Goal: Task Accomplishment & Management: Use online tool/utility

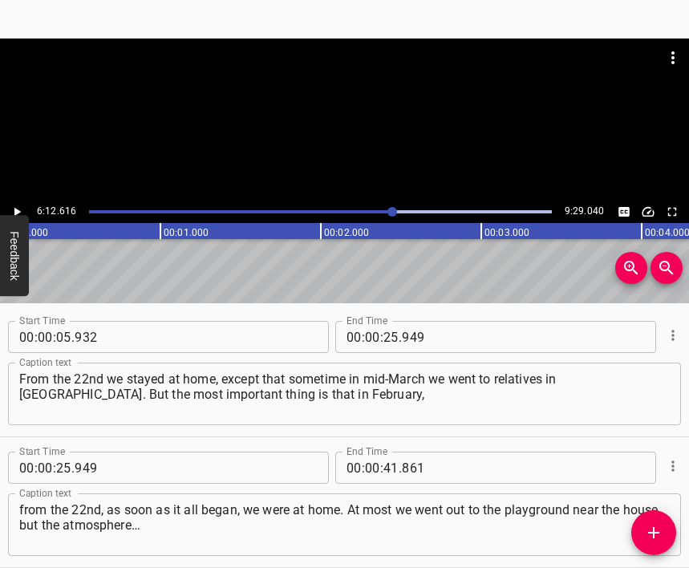
scroll to position [2797, 0]
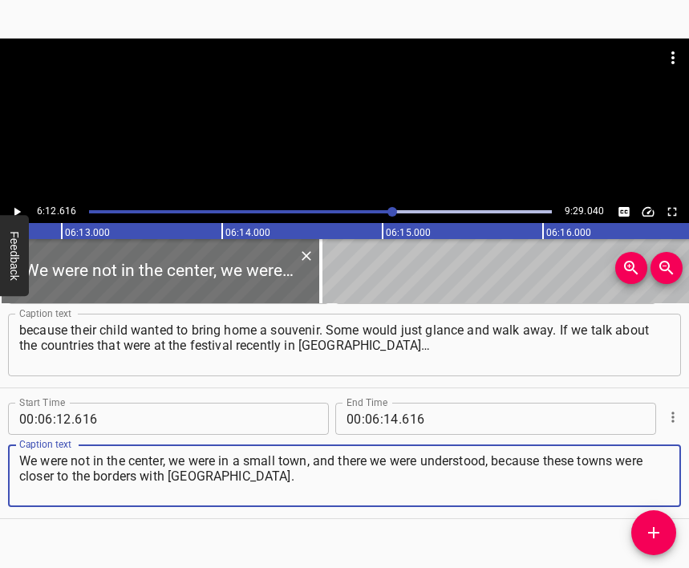
click at [14, 208] on icon "Play/Pause" at bounding box center [17, 212] width 14 height 14
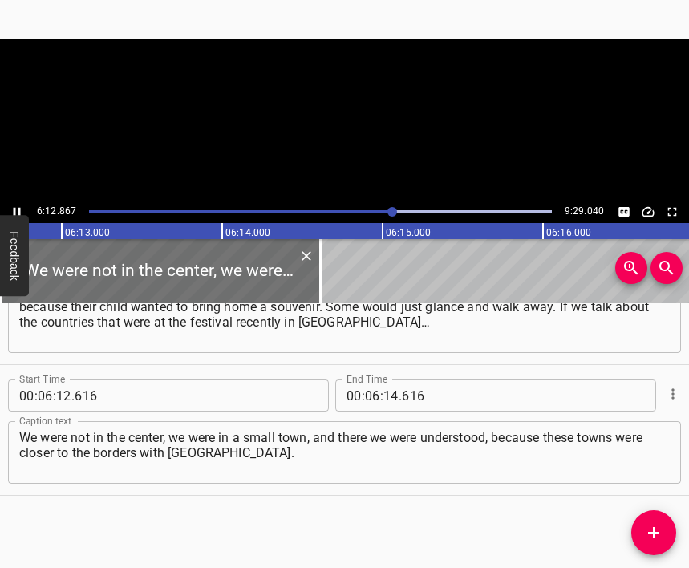
scroll to position [0, 59858]
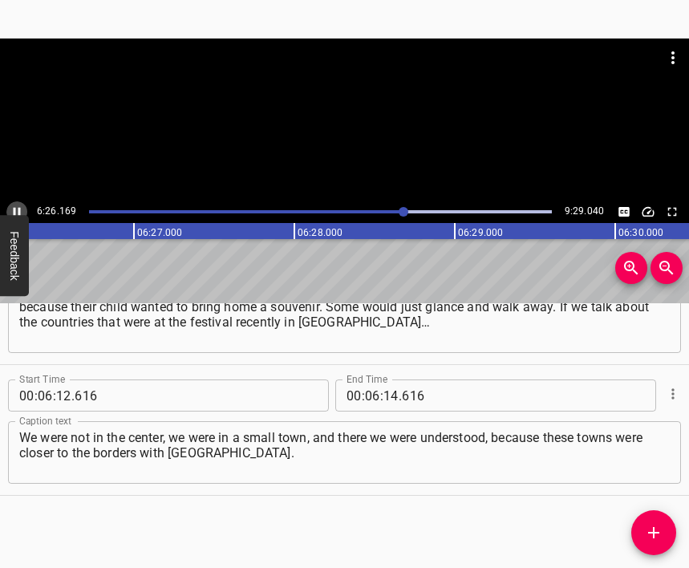
click at [15, 210] on icon "Play/Pause" at bounding box center [17, 212] width 7 height 9
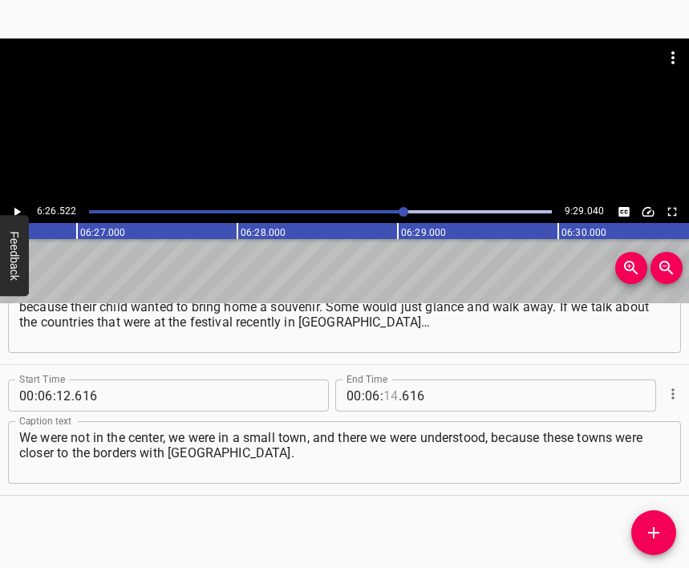
click at [384, 395] on input "number" at bounding box center [391, 396] width 15 height 32
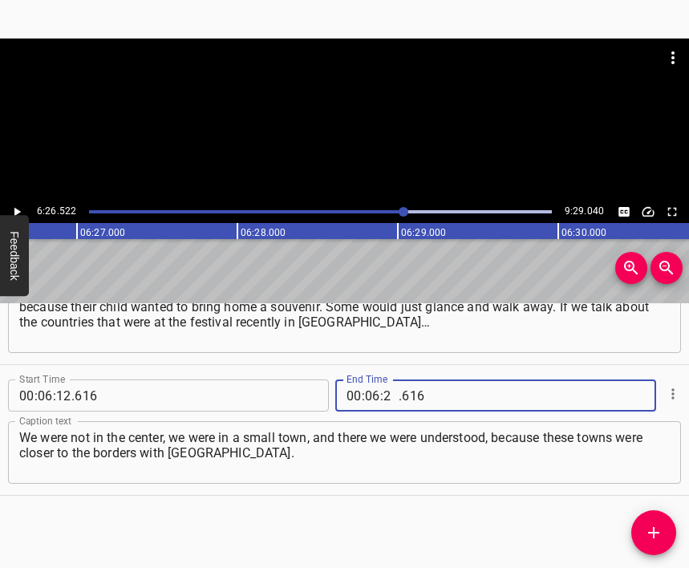
type input "26"
type input "522"
click at [657, 534] on icon "Add Cue" at bounding box center [654, 532] width 11 height 11
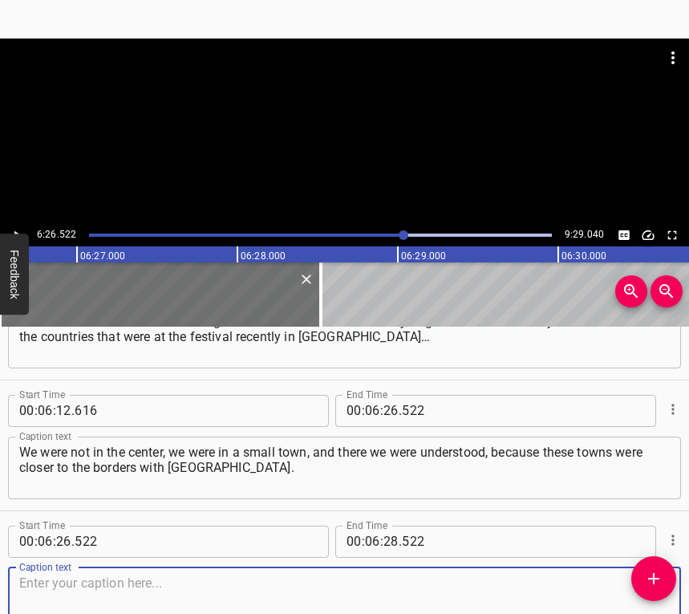
scroll to position [2927, 0]
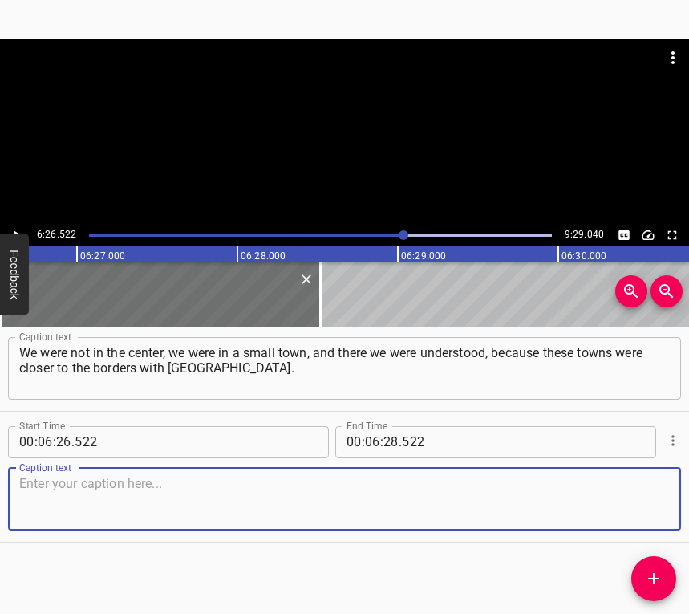
click at [63, 519] on textarea at bounding box center [344, 499] width 651 height 46
paste textarea "I don’t know how it would be perceived in the center. Once I met a [DEMOGRAPHIC…"
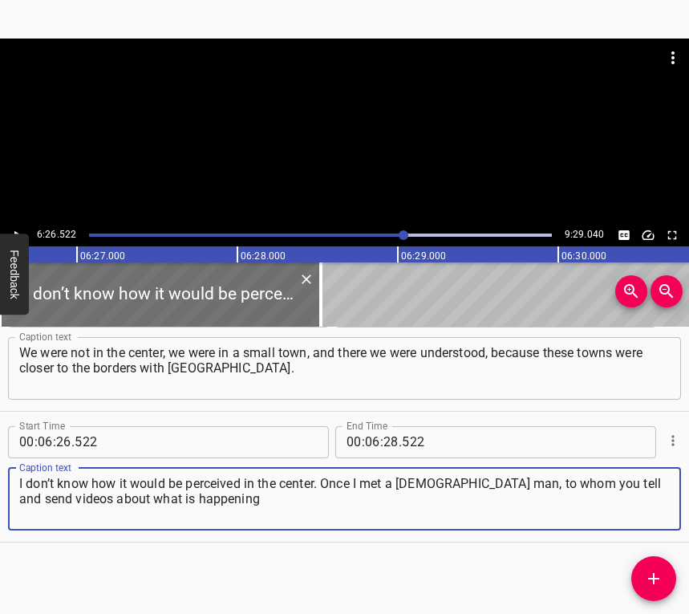
click at [199, 500] on textarea "I don’t know how it would be perceived in the center. Once I met a [DEMOGRAPHIC…" at bounding box center [344, 499] width 651 height 46
click at [201, 498] on textarea "I don’t know how it would be perceived in the center. Once I met a [DEMOGRAPHIC…" at bounding box center [344, 499] width 651 height 46
type textarea "I don’t know how it would be perceived in the center. Once I met a [DEMOGRAPHIC…"
click at [15, 229] on icon "Play/Pause" at bounding box center [17, 235] width 14 height 14
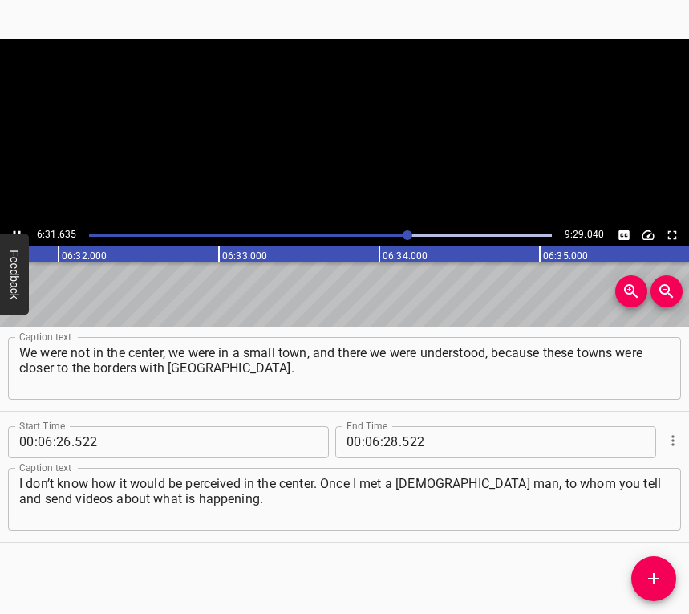
scroll to position [0, 62913]
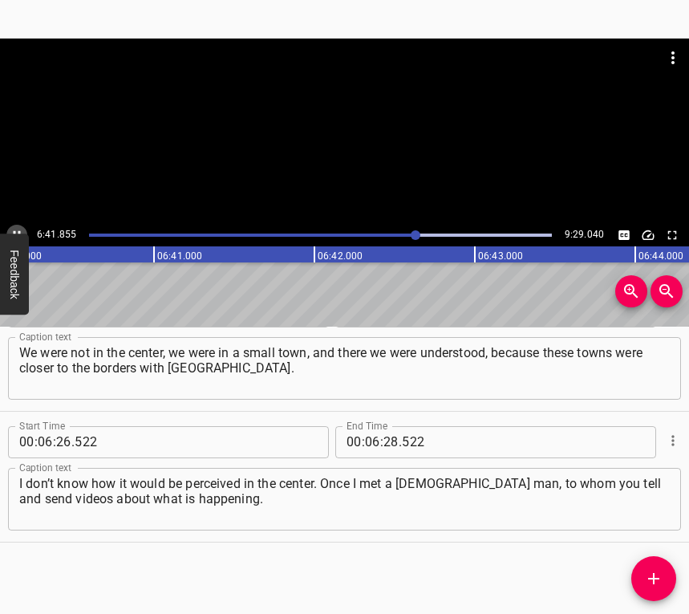
click at [16, 228] on icon "Play/Pause" at bounding box center [17, 235] width 14 height 14
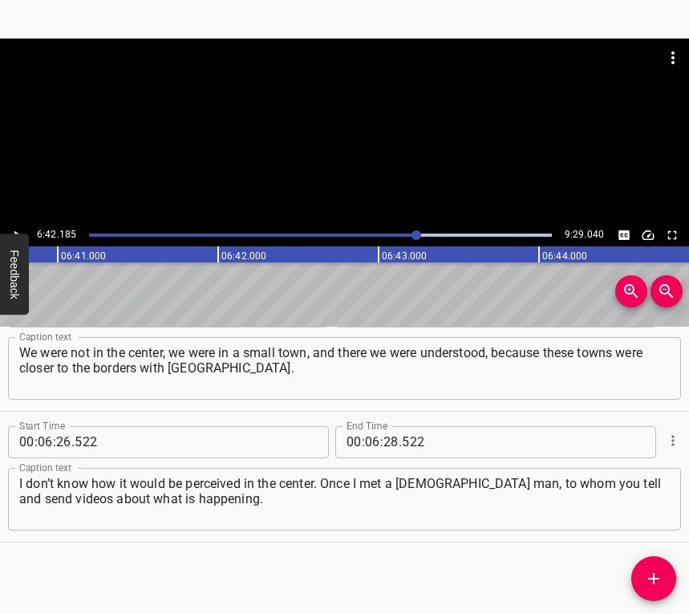
scroll to position [0, 64565]
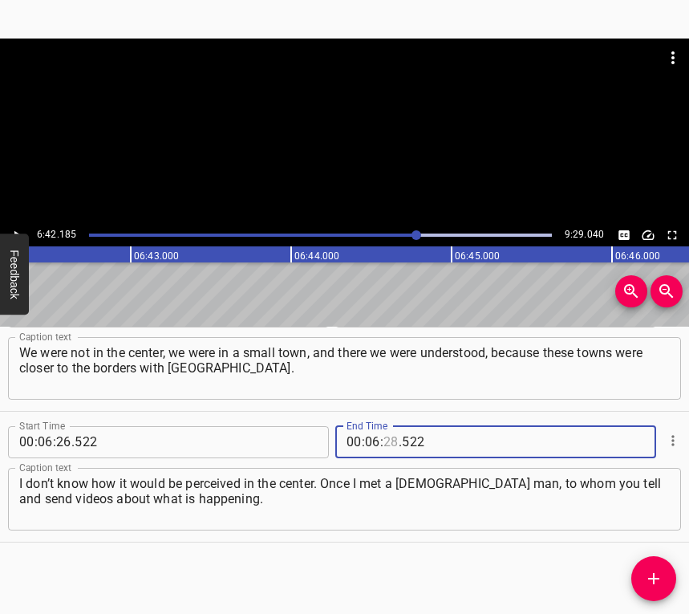
click at [384, 440] on input "number" at bounding box center [391, 442] width 15 height 32
type input "42"
type input "185"
click at [647, 567] on icon "Add Cue" at bounding box center [654, 578] width 19 height 19
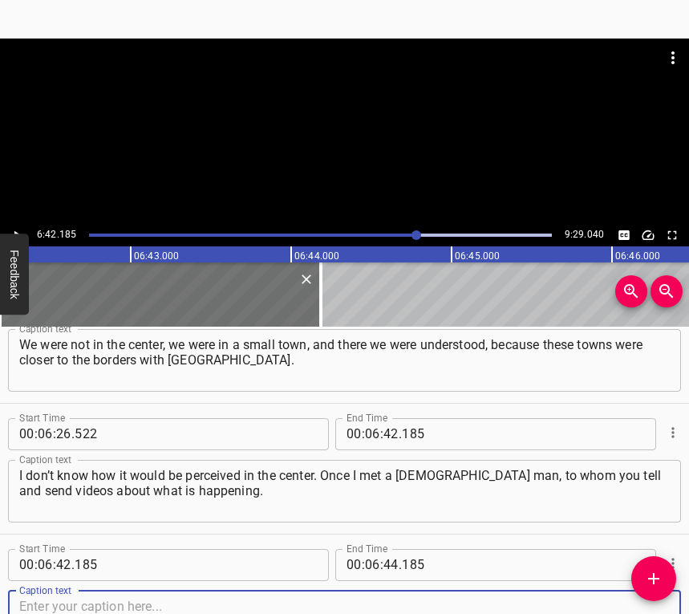
scroll to position [3058, 0]
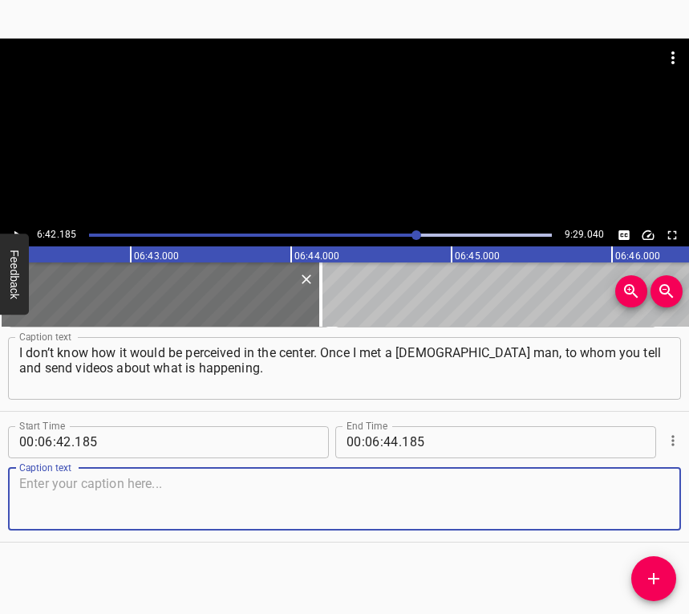
click at [641, 491] on textarea at bounding box center [344, 499] width 651 height 46
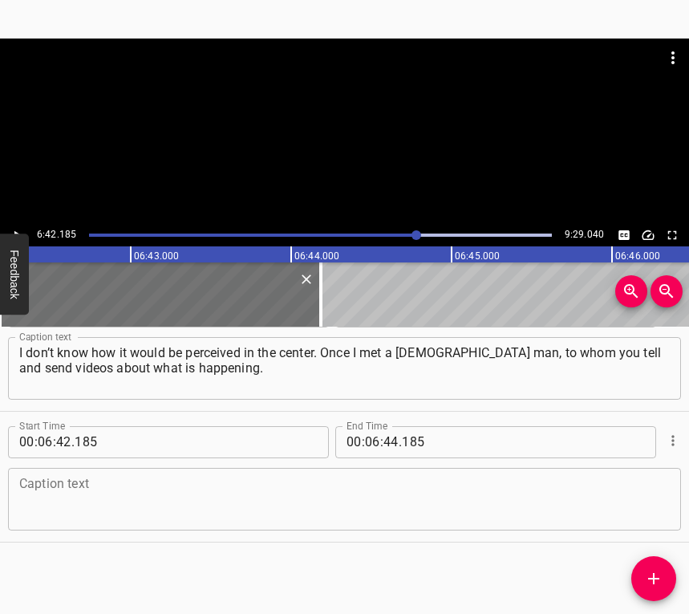
click at [30, 494] on textarea at bounding box center [344, 499] width 651 height 46
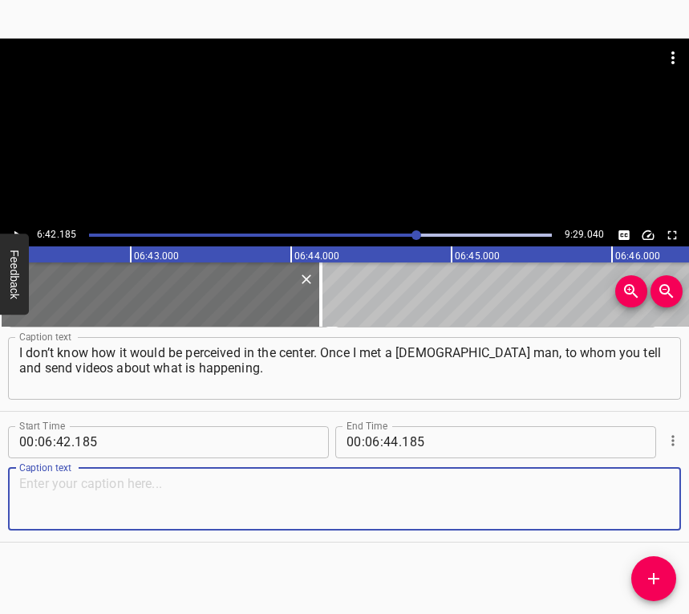
paste textarea "Mostly everyone says: "We are sorry." It seems to me, the nightly attacks have …"
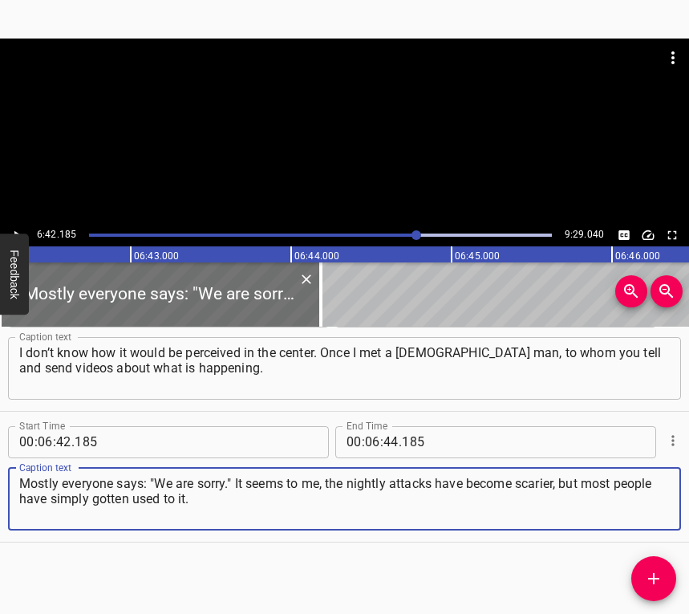
type textarea "Mostly everyone says: "We are sorry." It seems to me, the nightly attacks have …"
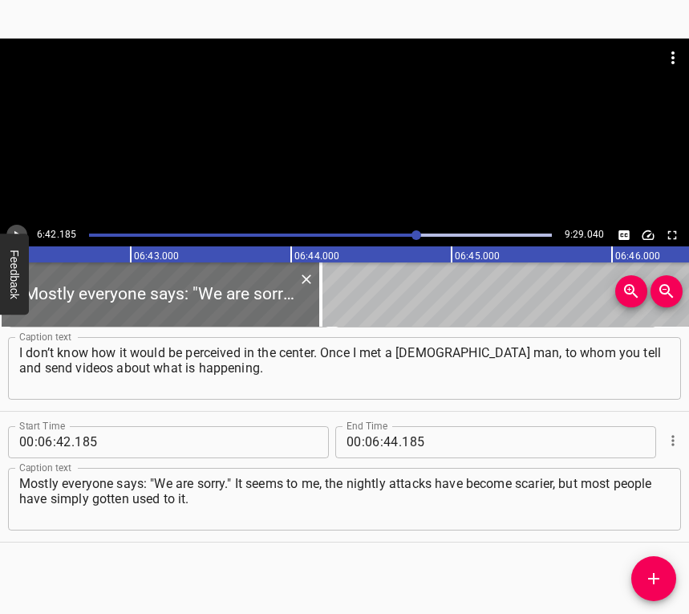
click at [10, 228] on icon "Play/Pause" at bounding box center [17, 235] width 14 height 14
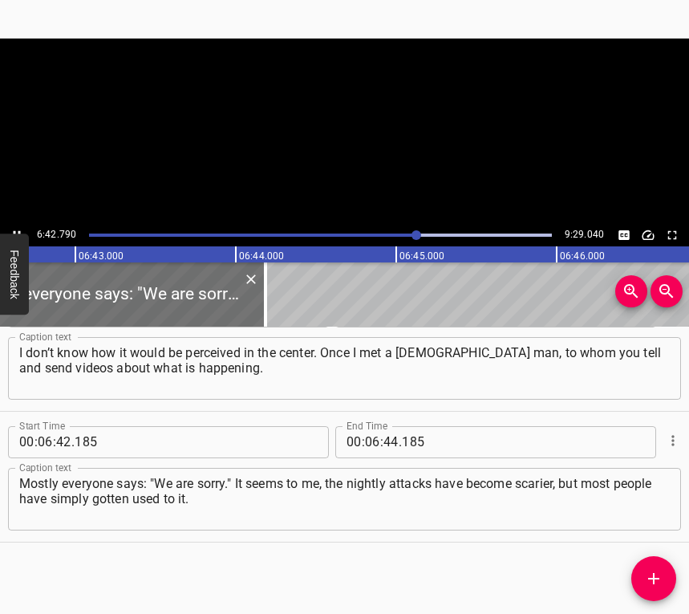
scroll to position [0, 64662]
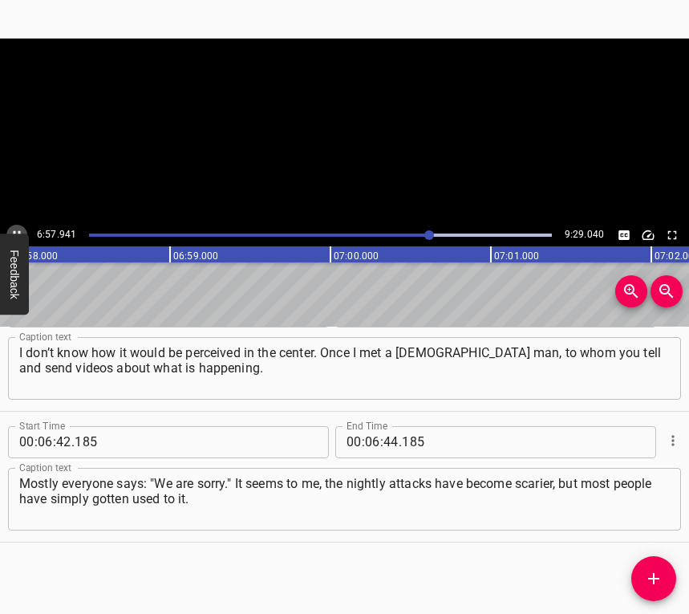
click at [16, 229] on icon "Play/Pause" at bounding box center [17, 235] width 14 height 14
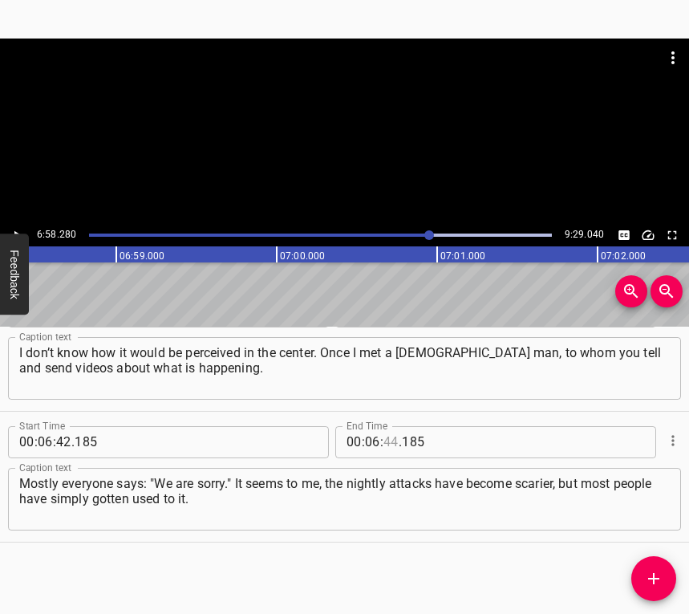
click at [388, 440] on input "number" at bounding box center [391, 442] width 15 height 32
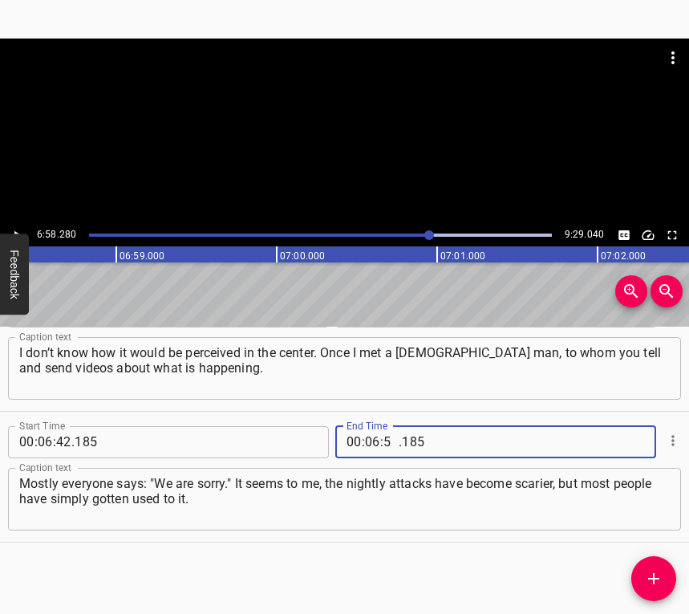
type input "58"
type input "280"
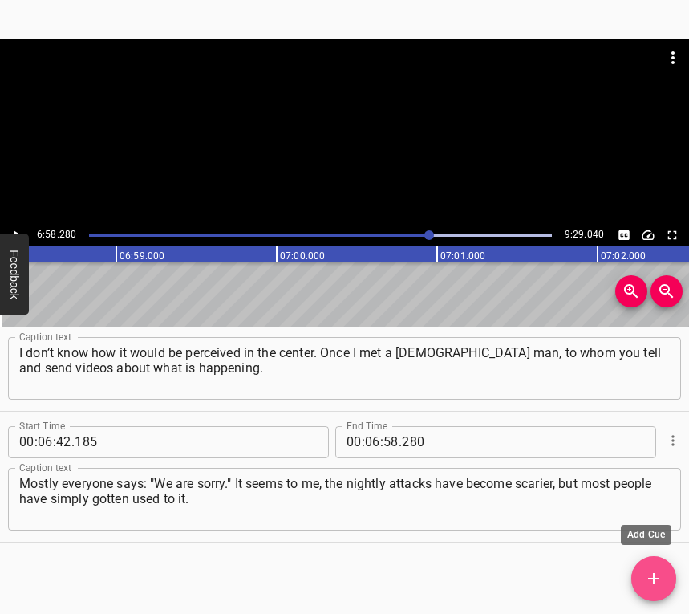
click at [653, 567] on icon "Add Cue" at bounding box center [654, 578] width 11 height 11
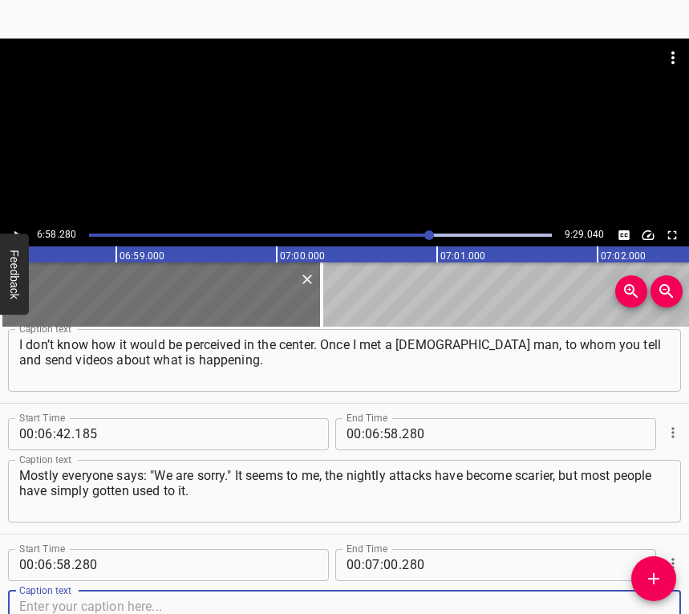
scroll to position [3189, 0]
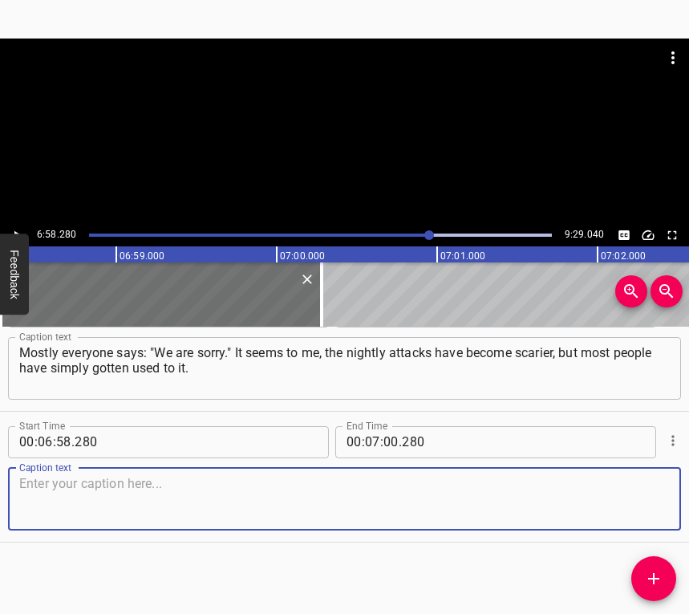
click at [614, 495] on textarea at bounding box center [344, 499] width 651 height 46
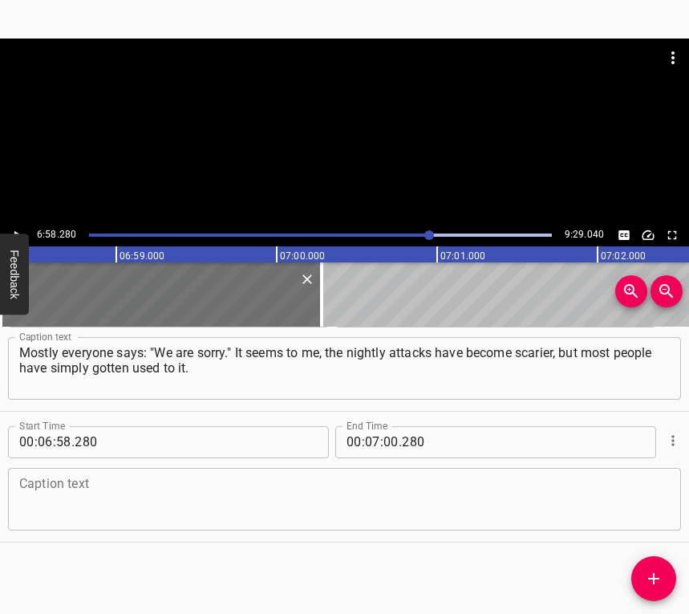
click at [79, 503] on textarea at bounding box center [344, 499] width 651 height 46
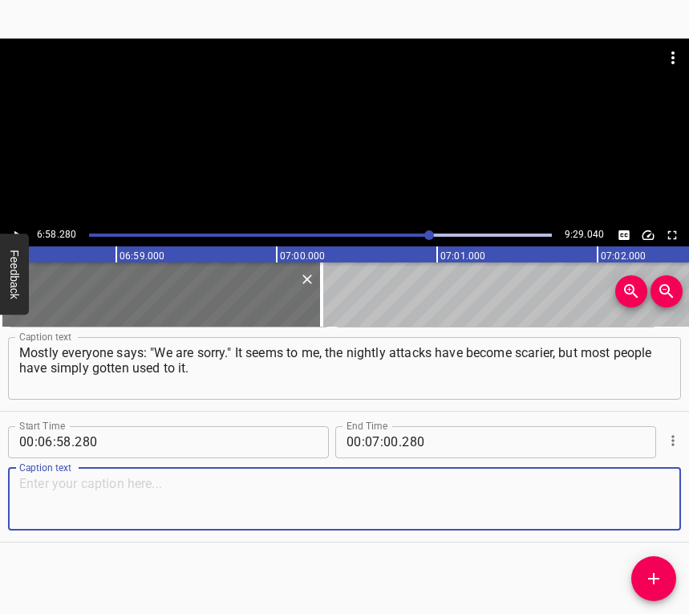
paste textarea "Of course, we read the news on Telegram, where they say where, when, and what w…"
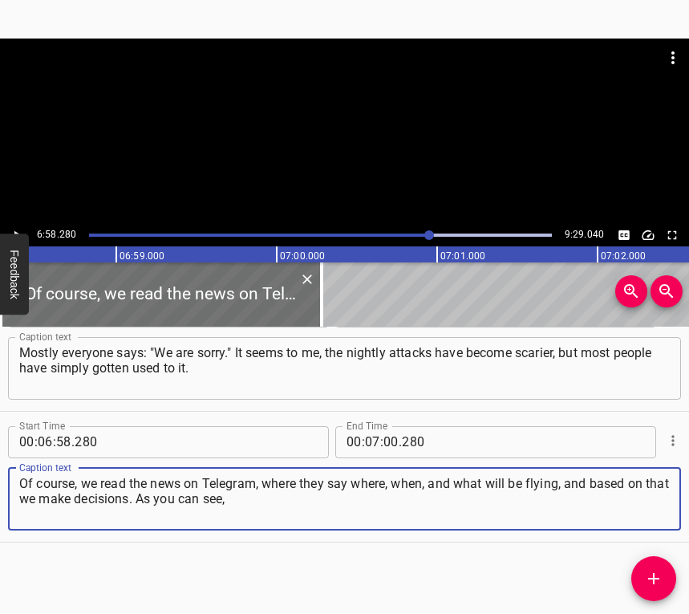
type textarea "Of course, we read the news on Telegram, where they say where, when, and what w…"
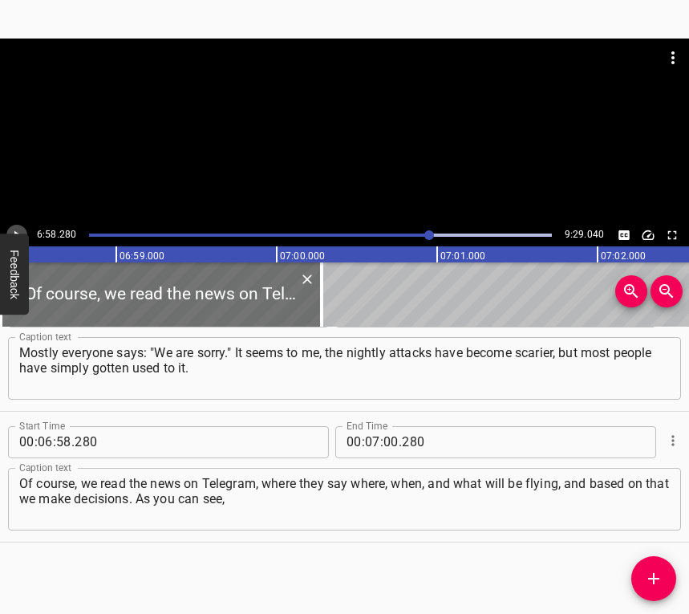
click at [18, 231] on icon "Play/Pause" at bounding box center [17, 235] width 14 height 14
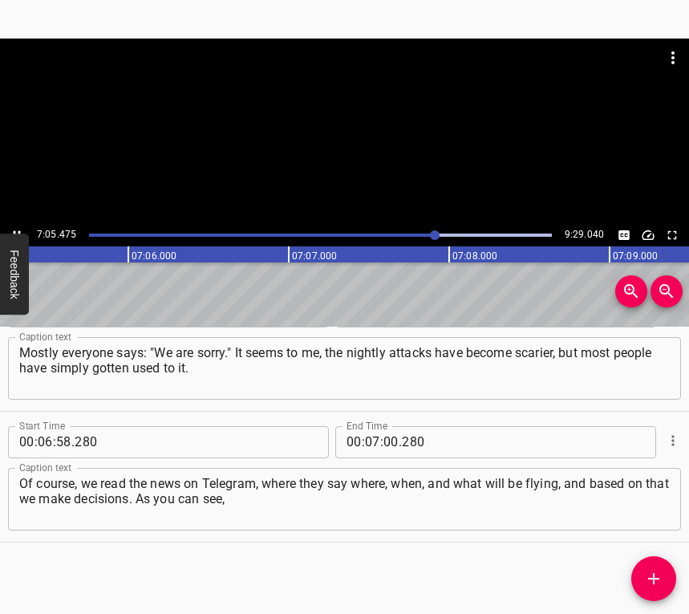
scroll to position [0, 68293]
click at [13, 228] on icon "Play/Pause" at bounding box center [17, 235] width 14 height 14
click at [385, 435] on input "number" at bounding box center [391, 442] width 15 height 32
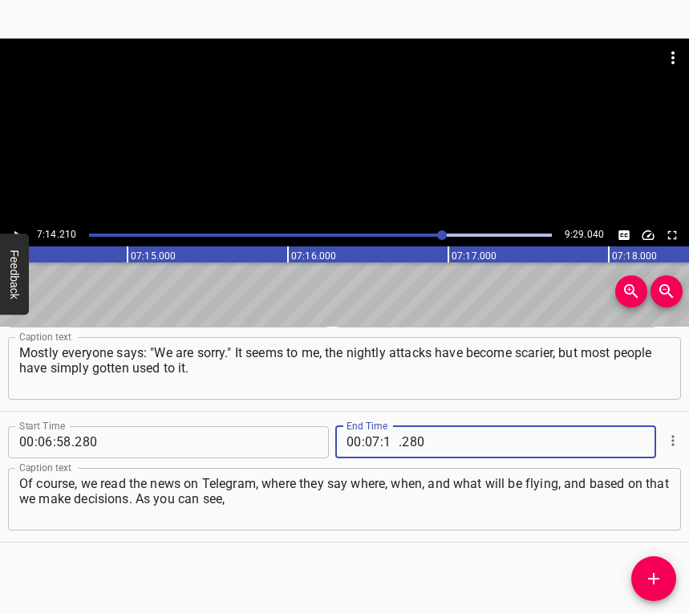
type input "14"
type input "210"
click at [639, 567] on span "Add Cue" at bounding box center [654, 578] width 45 height 19
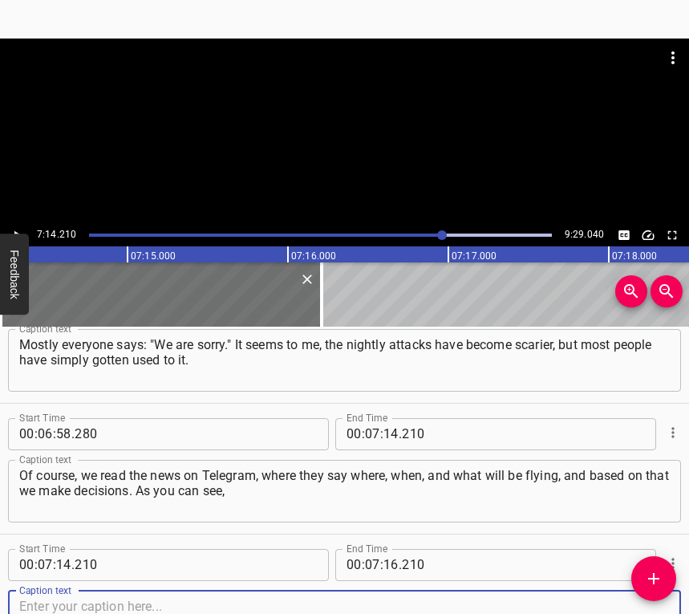
scroll to position [3320, 0]
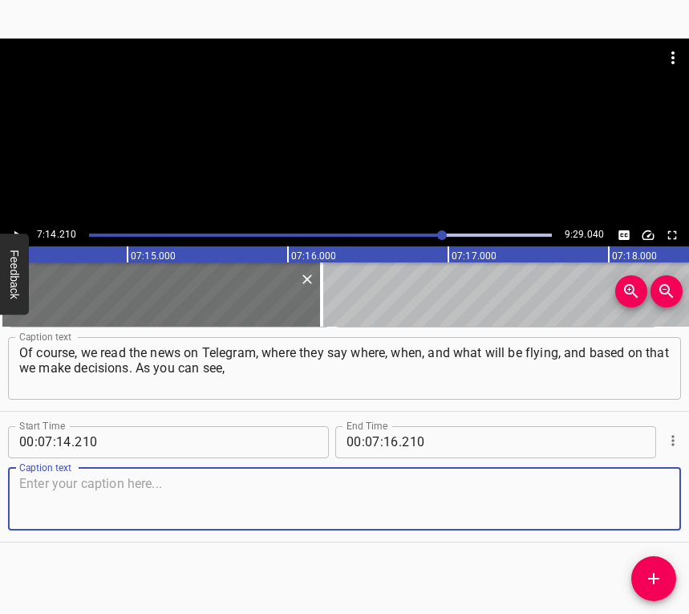
drag, startPoint x: 646, startPoint y: 498, endPoint x: 685, endPoint y: 486, distance: 40.4
click at [648, 498] on textarea at bounding box center [344, 499] width 651 height 46
click at [87, 493] on textarea at bounding box center [344, 499] width 651 height 46
paste textarea "most even of my peers hardly hide in shelters each time, they have simply gotte…"
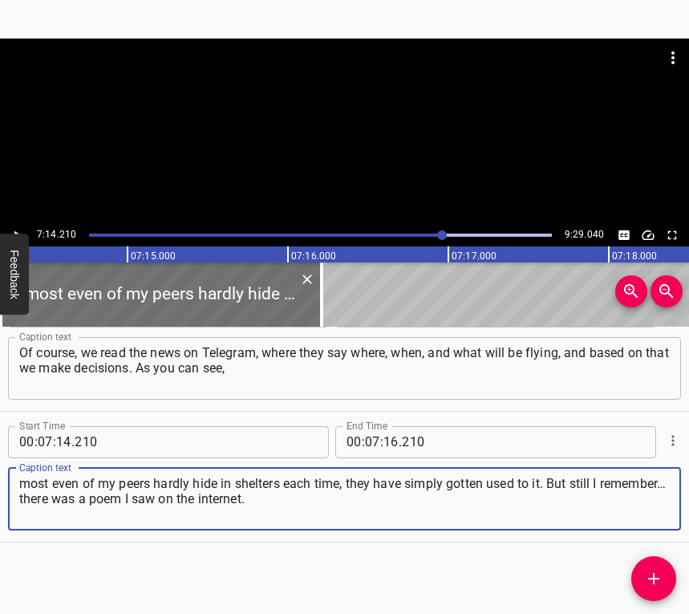
type textarea "most even of my peers hardly hide in shelters each time, they have simply gotte…"
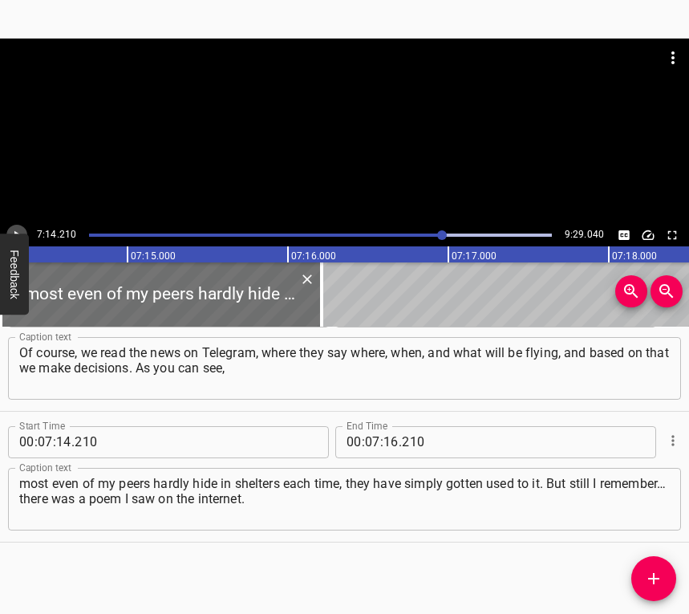
click at [20, 229] on icon "Play/Pause" at bounding box center [17, 235] width 14 height 14
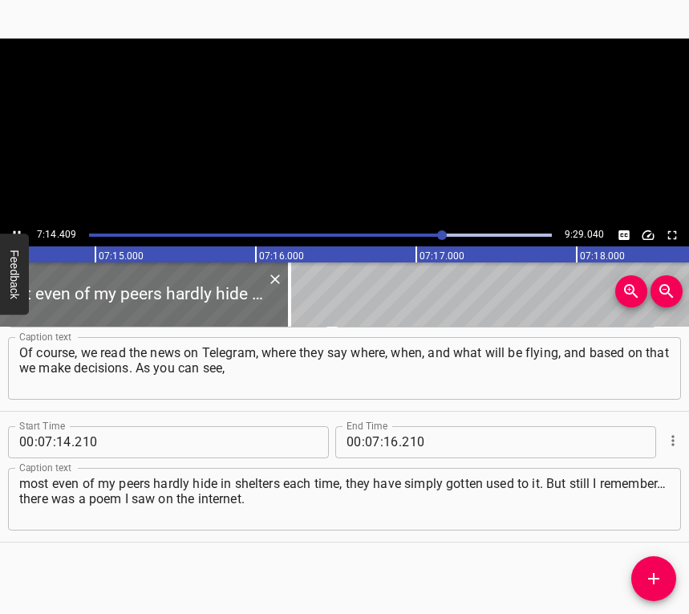
scroll to position [0, 69780]
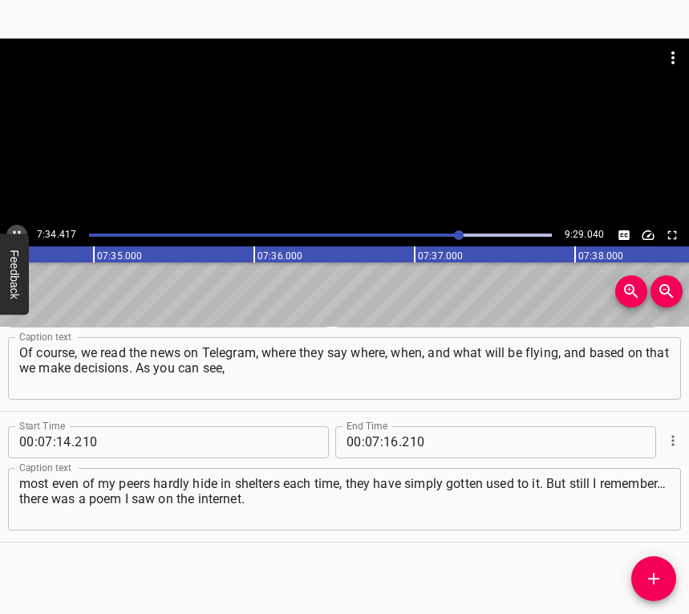
click at [18, 226] on button "Play/Pause" at bounding box center [16, 235] width 21 height 21
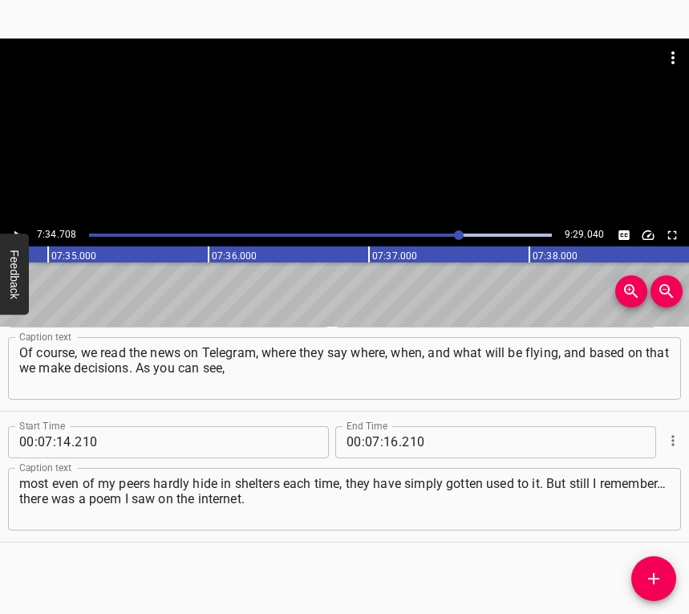
scroll to position [0, 72996]
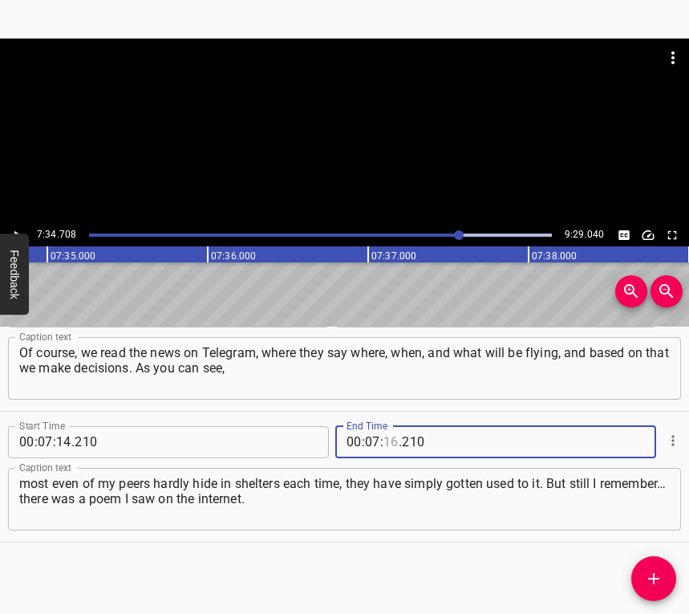
click at [384, 435] on input "number" at bounding box center [391, 442] width 15 height 32
type input "34"
type input "708"
click at [654, 567] on icon "Add Cue" at bounding box center [654, 578] width 11 height 11
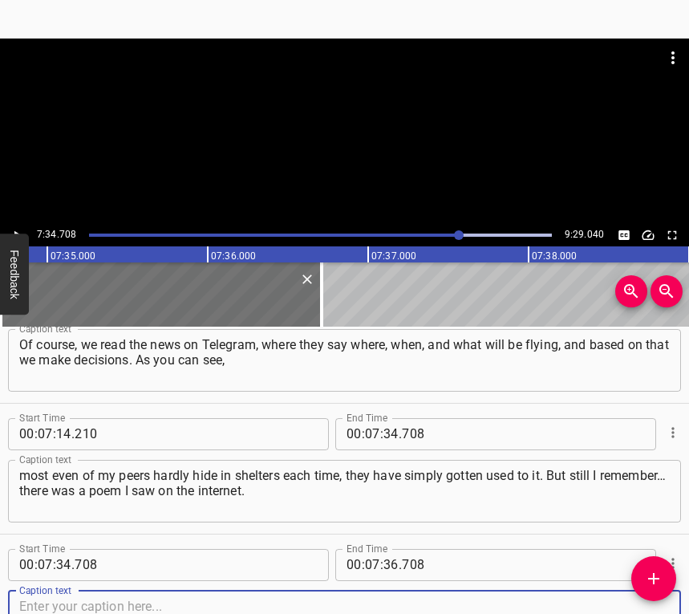
scroll to position [3451, 0]
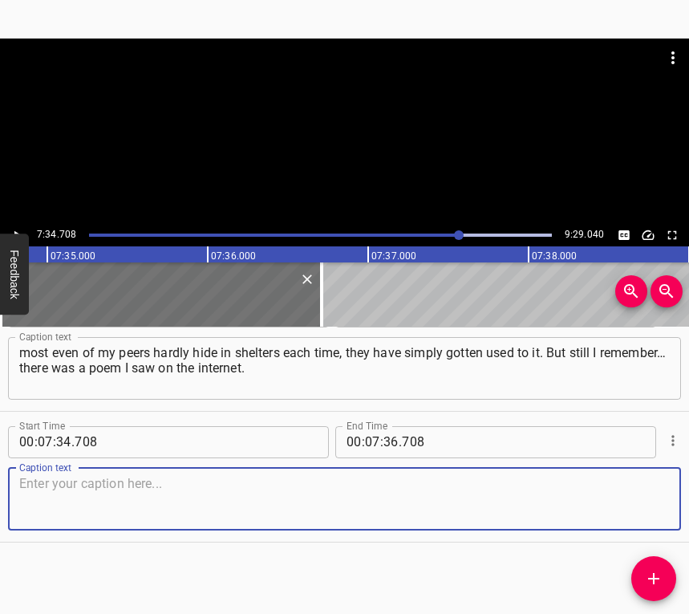
click at [633, 503] on textarea at bounding box center [344, 499] width 651 height 46
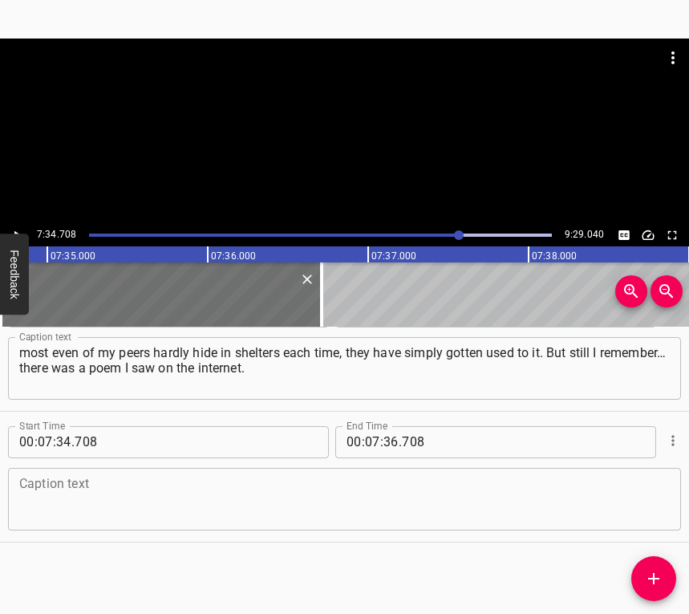
click at [78, 502] on textarea at bounding box center [344, 499] width 651 height 46
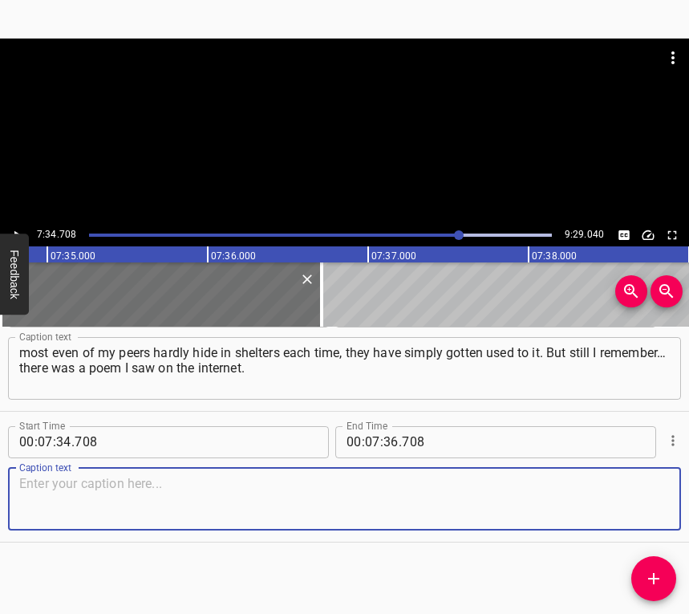
paste textarea "The author wrote that on a certain night it might be you who dies, and after so…"
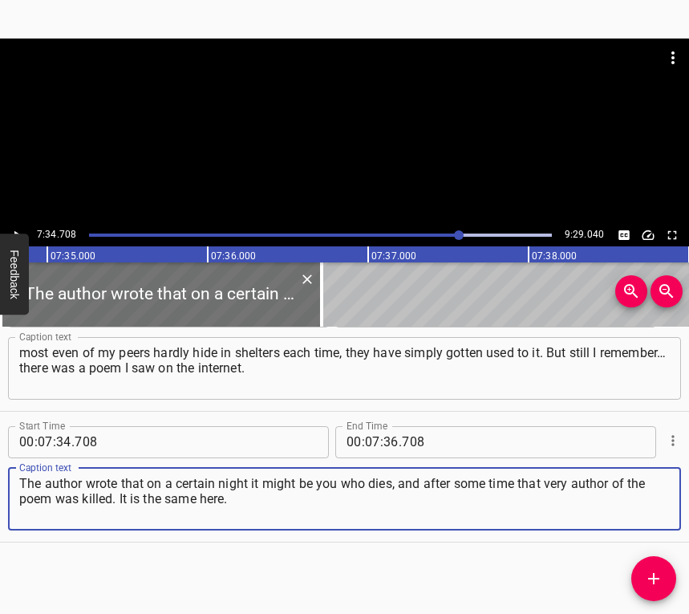
type textarea "The author wrote that on a certain night it might be you who dies, and after so…"
click at [9, 227] on button "Play/Pause" at bounding box center [16, 235] width 21 height 21
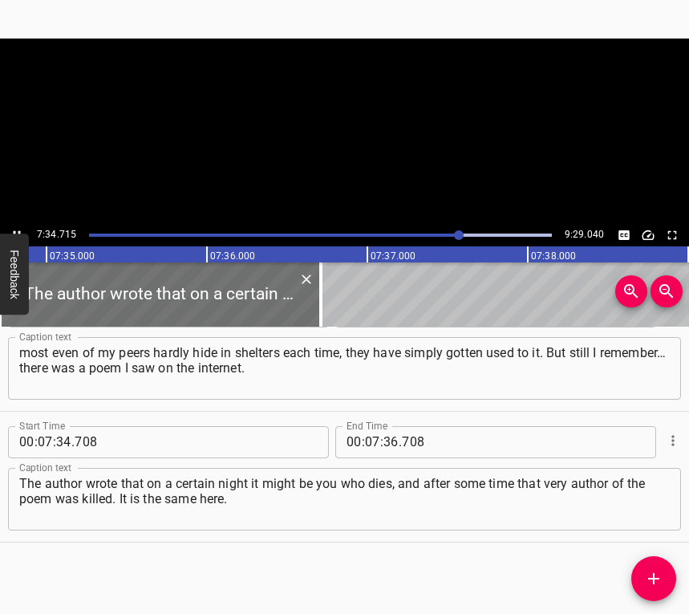
scroll to position [0, 73033]
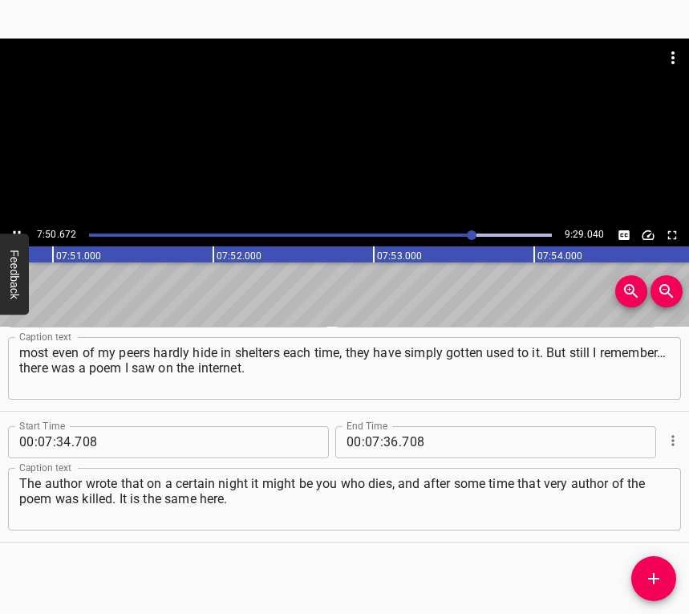
click at [16, 228] on icon "Play/Pause" at bounding box center [17, 235] width 14 height 14
click at [385, 437] on input "number" at bounding box center [391, 442] width 15 height 32
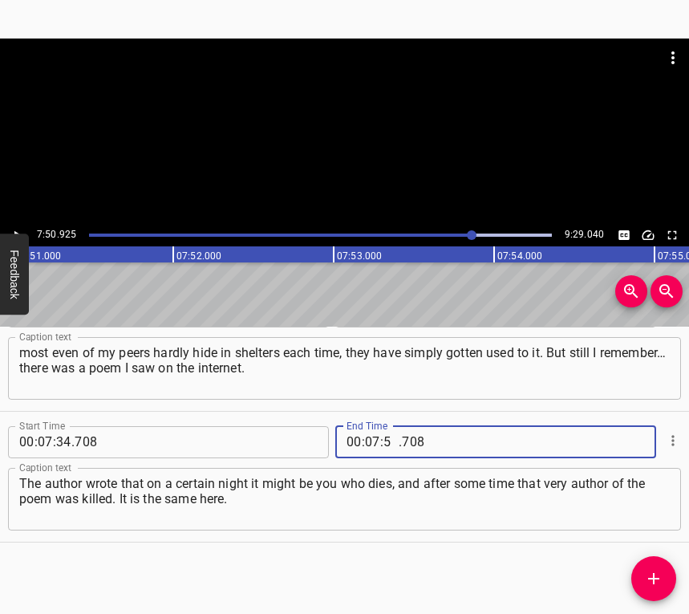
type input "50"
type input "925"
click at [652, 567] on icon "Add Cue" at bounding box center [654, 578] width 19 height 19
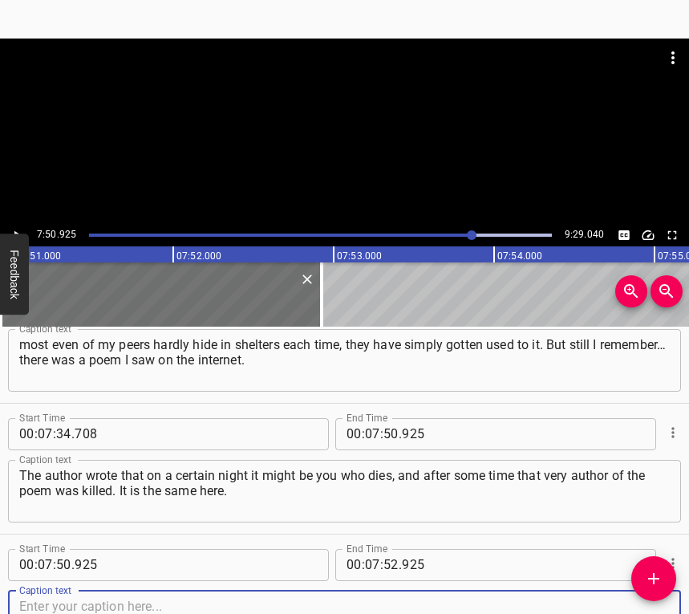
scroll to position [3582, 0]
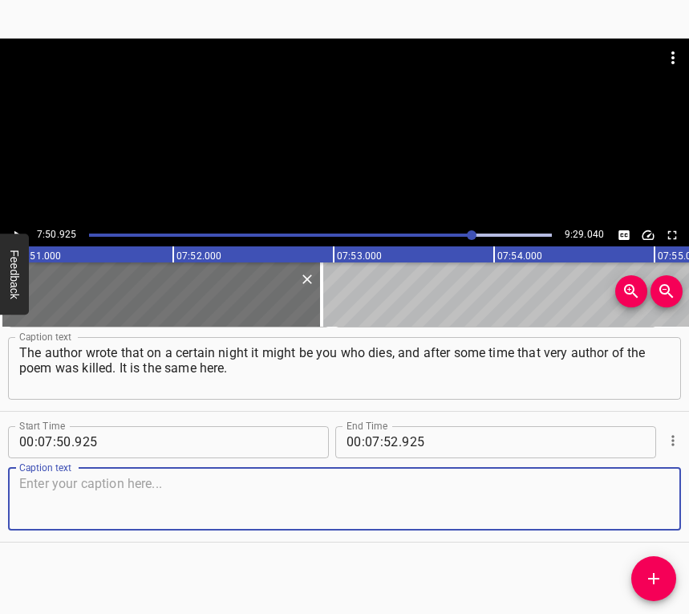
click at [628, 507] on textarea at bounding box center [344, 499] width 651 height 46
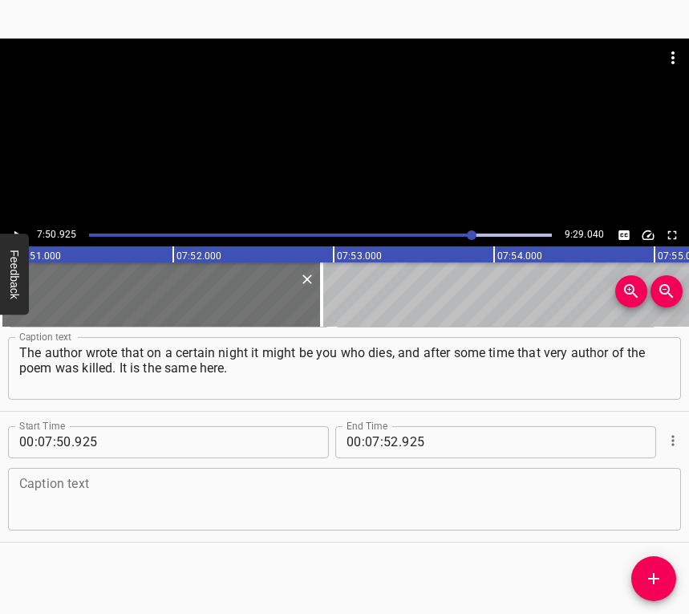
click at [153, 478] on div "Caption text" at bounding box center [344, 499] width 673 height 63
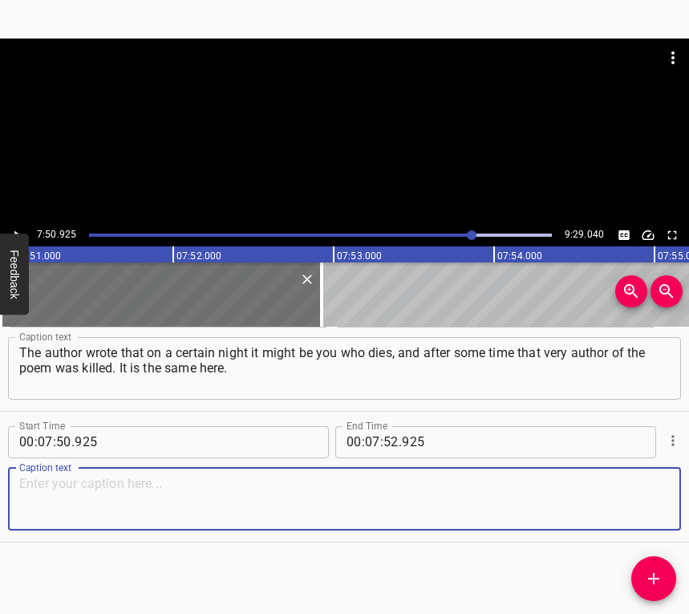
paste textarea "People no longer react to this the same way. They think: whatever will be, will…"
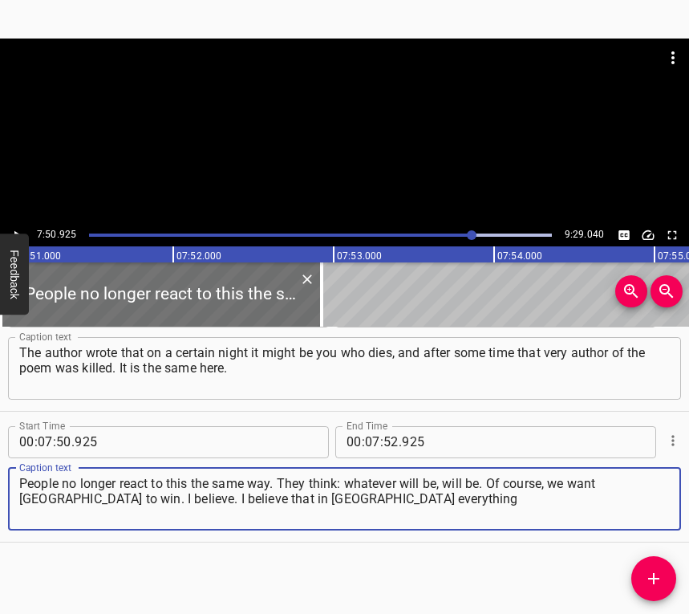
type textarea "People no longer react to this the same way. They think: whatever will be, will…"
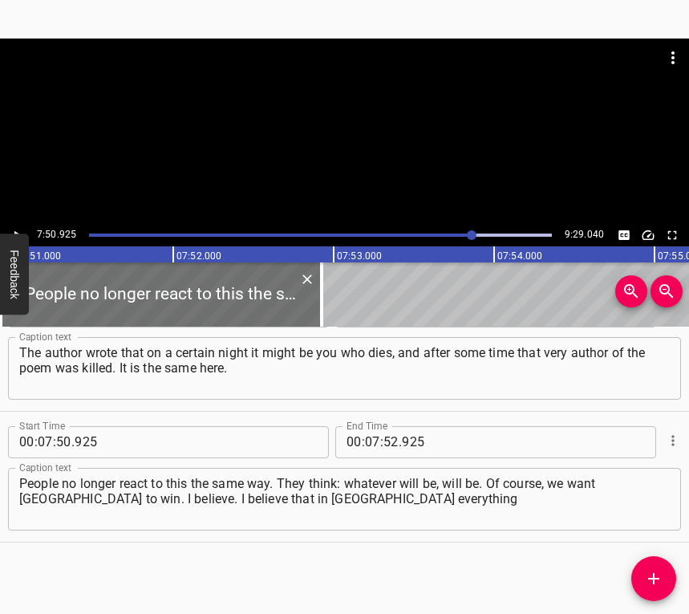
click at [19, 224] on div at bounding box center [344, 131] width 689 height 185
click at [18, 229] on icon "Play/Pause" at bounding box center [17, 235] width 14 height 14
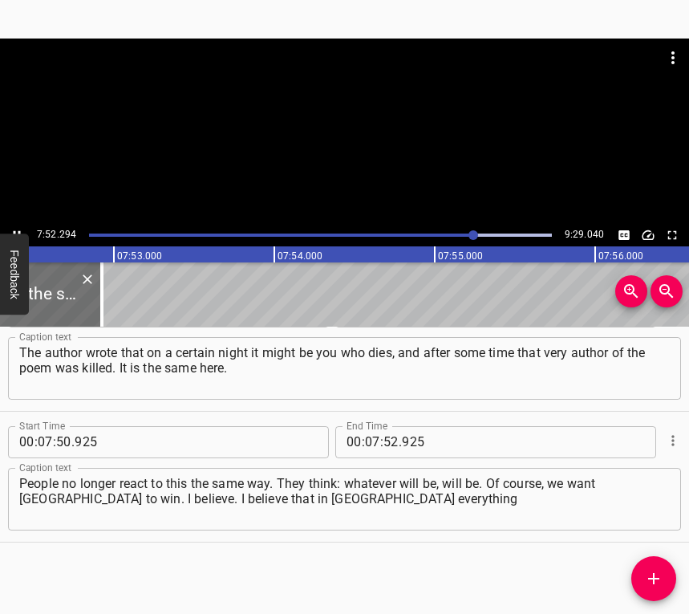
scroll to position [0, 75861]
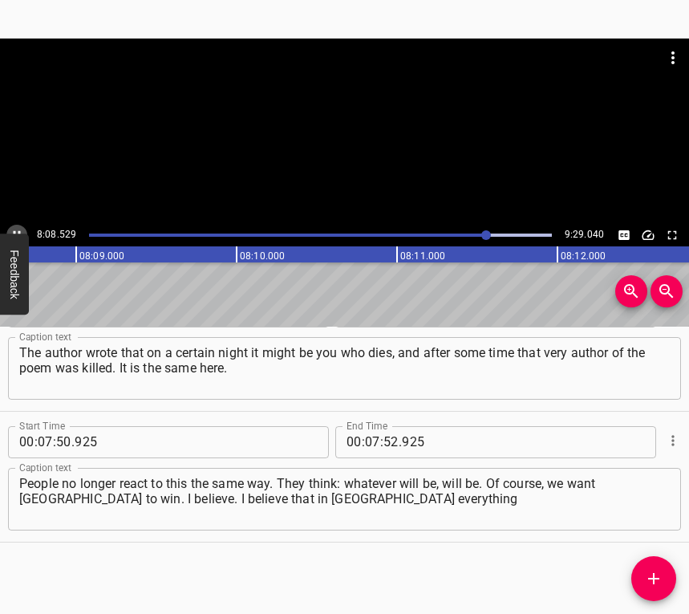
click at [14, 229] on icon "Play/Pause" at bounding box center [17, 235] width 14 height 14
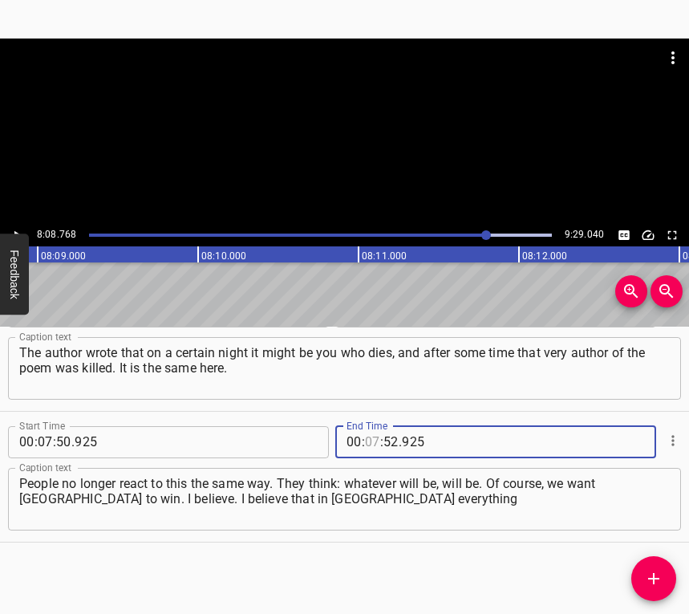
click at [365, 440] on input "number" at bounding box center [372, 442] width 15 height 32
type input "08"
type input "768"
click at [663, 567] on icon "Add Cue" at bounding box center [654, 578] width 19 height 19
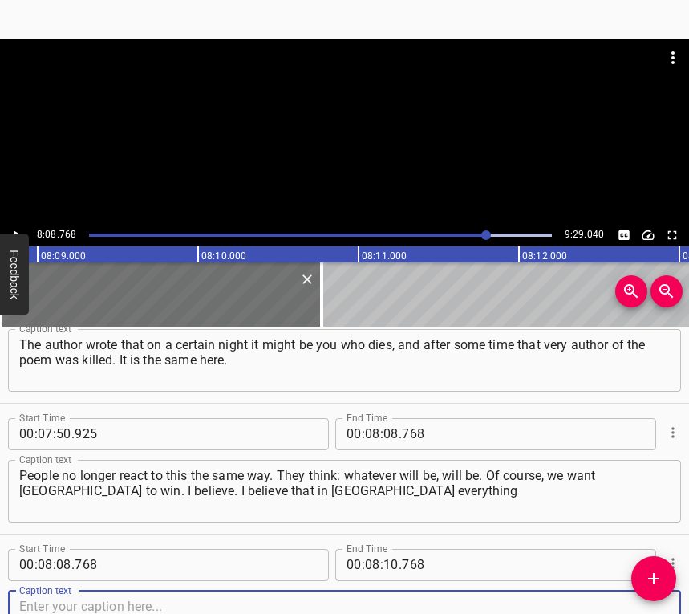
scroll to position [3712, 0]
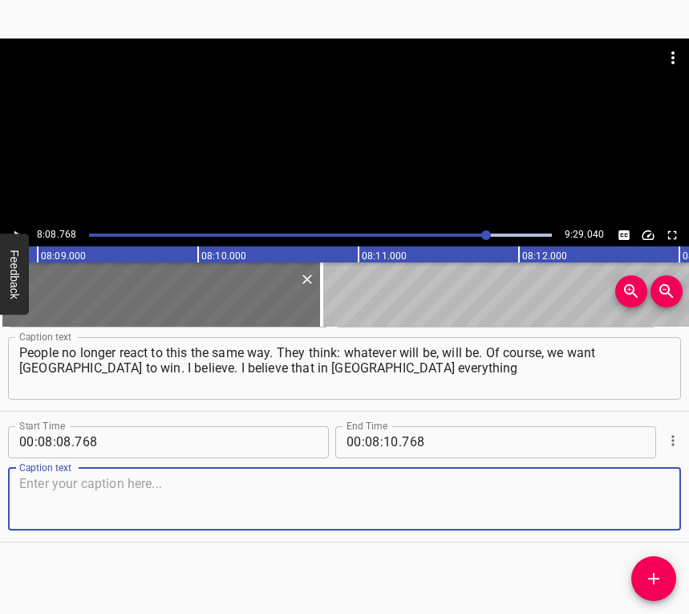
click at [647, 504] on textarea at bounding box center [344, 499] width 651 height 46
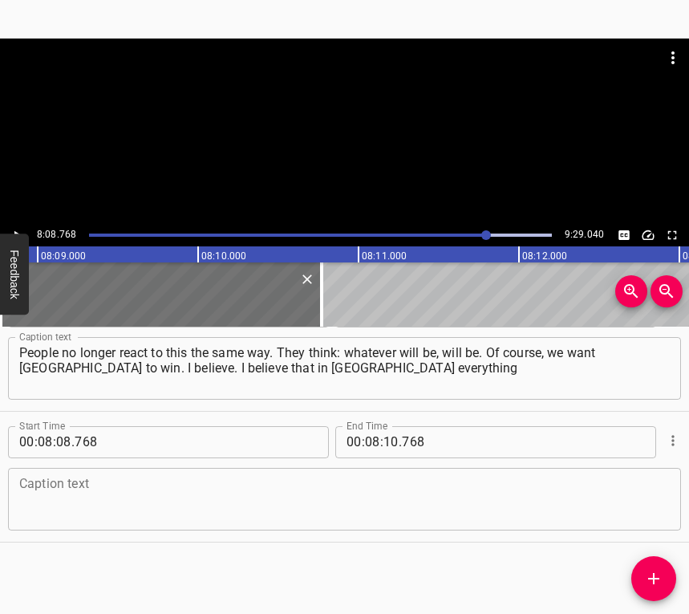
click at [238, 501] on textarea at bounding box center [344, 499] width 651 height 46
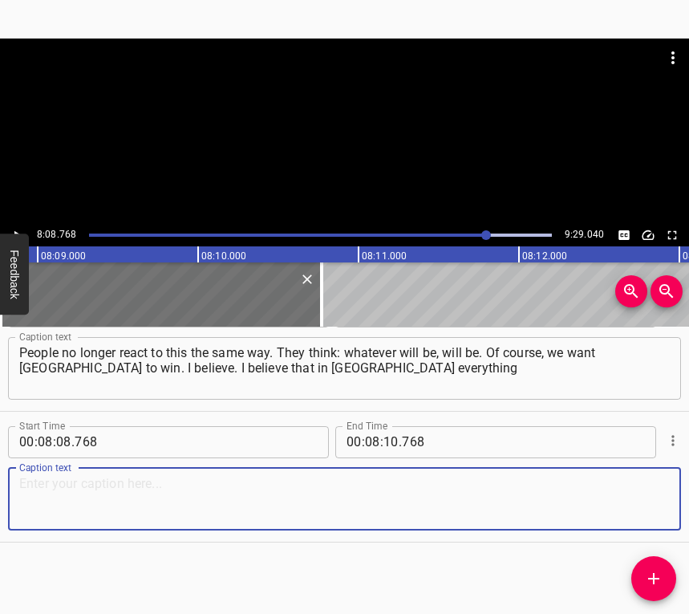
paste textarea "will be fine. Looking at the conditions under which such a truce could happen… …"
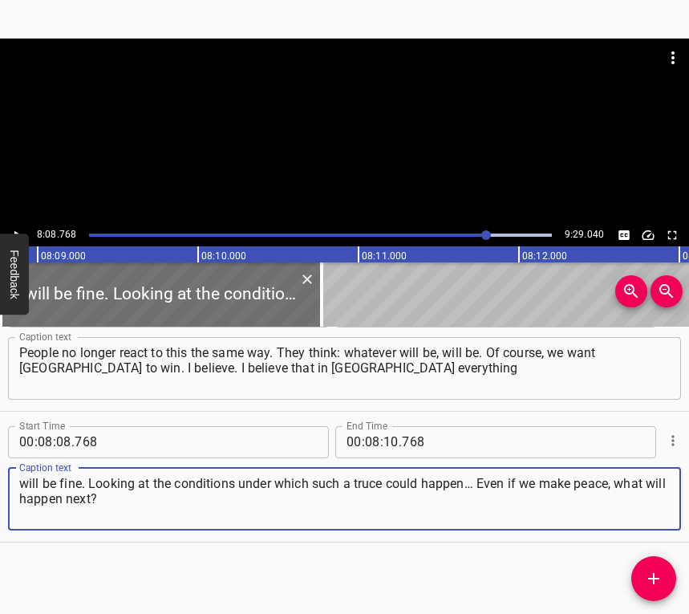
type textarea "will be fine. Looking at the conditions under which such a truce could happen… …"
click at [13, 232] on icon "Play/Pause" at bounding box center [17, 235] width 14 height 14
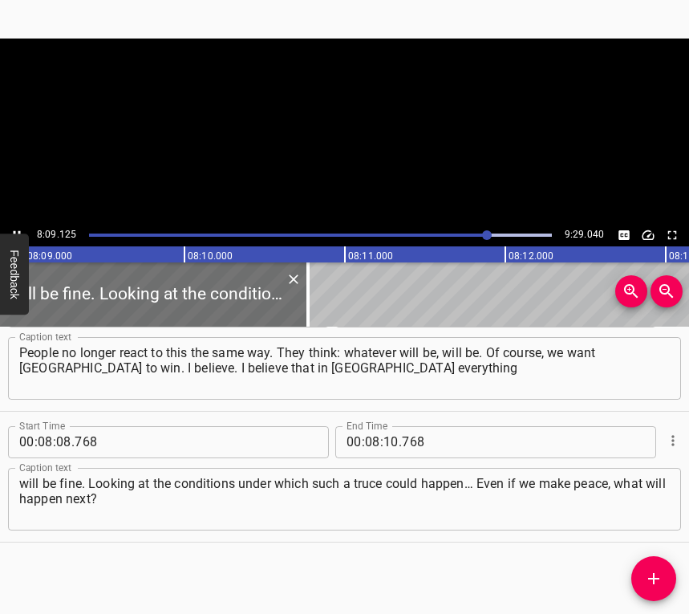
scroll to position [0, 78520]
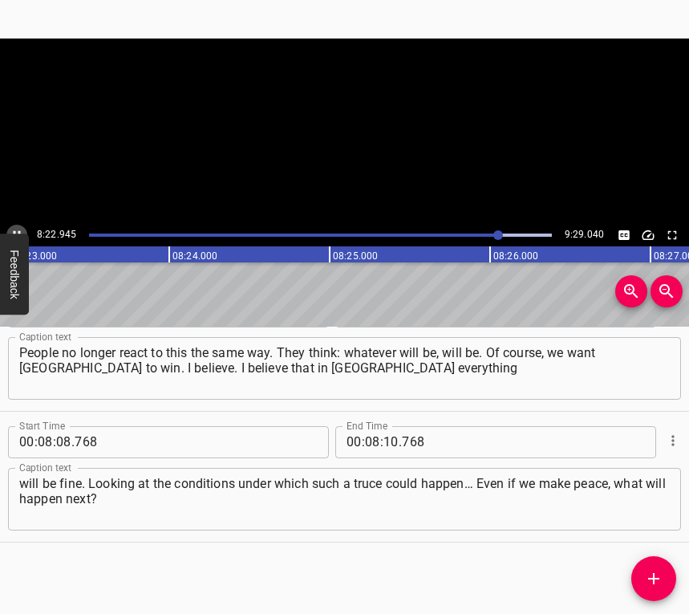
click at [18, 230] on icon "Play/Pause" at bounding box center [17, 235] width 14 height 14
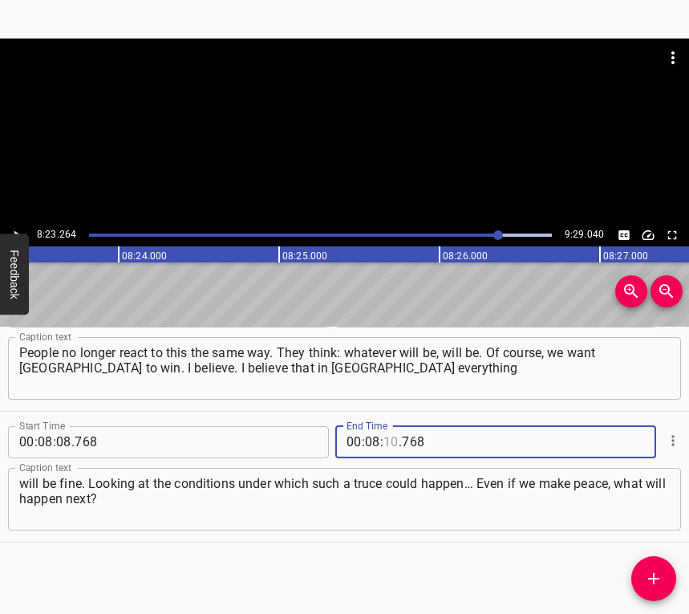
click at [384, 445] on input "number" at bounding box center [391, 442] width 15 height 32
type input "23"
type input "264"
click at [661, 567] on icon "Add Cue" at bounding box center [654, 578] width 19 height 19
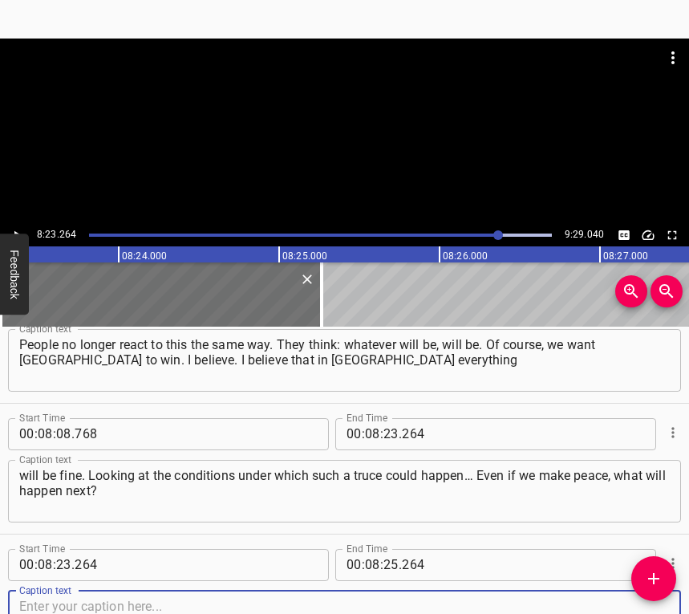
scroll to position [3843, 0]
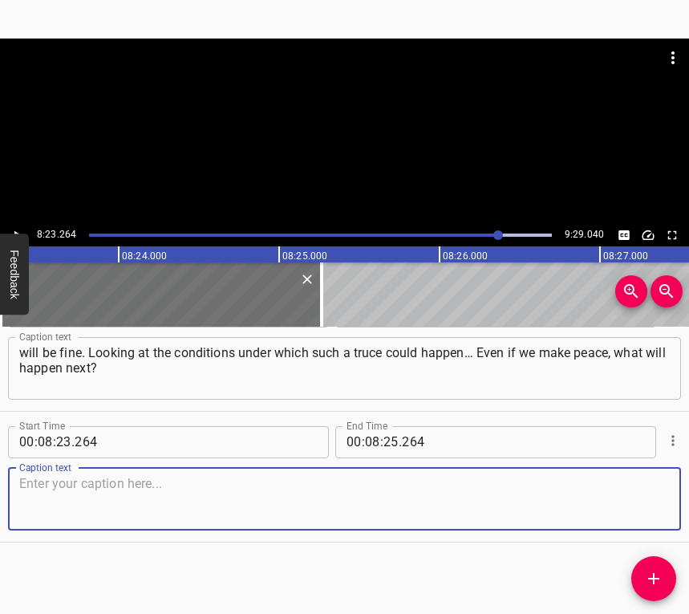
click at [652, 504] on textarea at bounding box center [344, 499] width 651 height 46
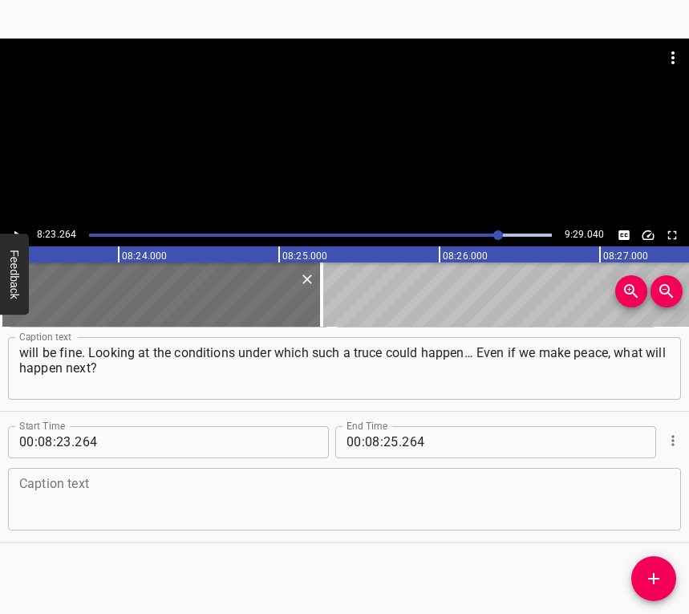
click at [103, 474] on div "Caption text" at bounding box center [344, 499] width 673 height 63
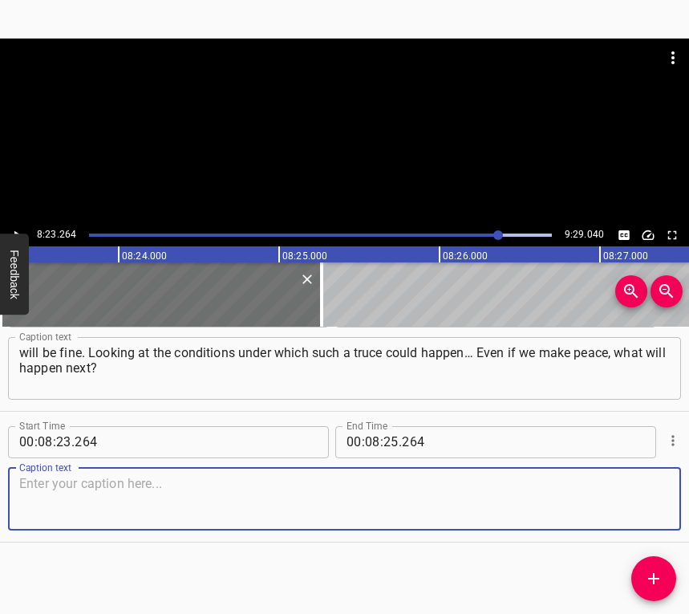
paste textarea "Some time will pass and again quarrels, so to say? I don’t know. I believe and …"
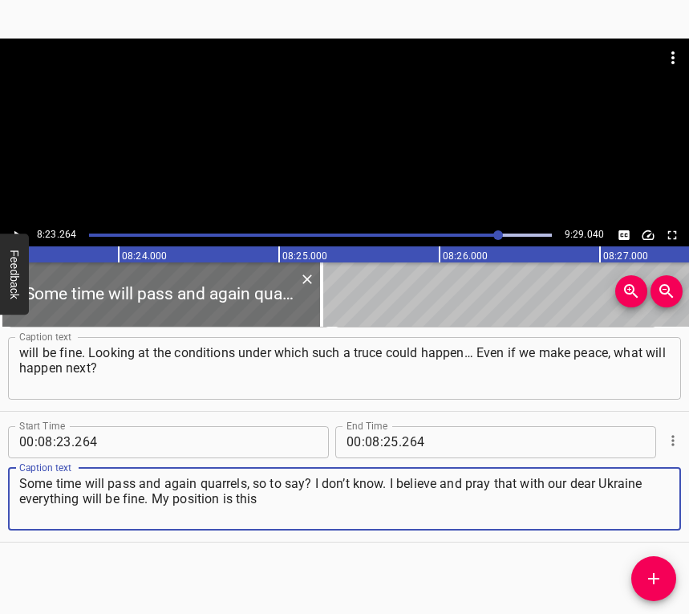
type textarea "Some time will pass and again quarrels, so to say? I don’t know. I believe and …"
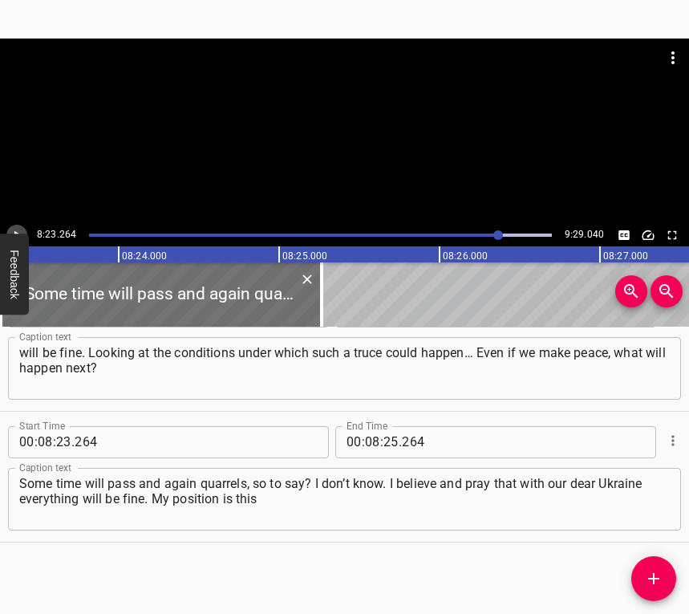
click at [12, 226] on button "Play/Pause" at bounding box center [16, 235] width 21 height 21
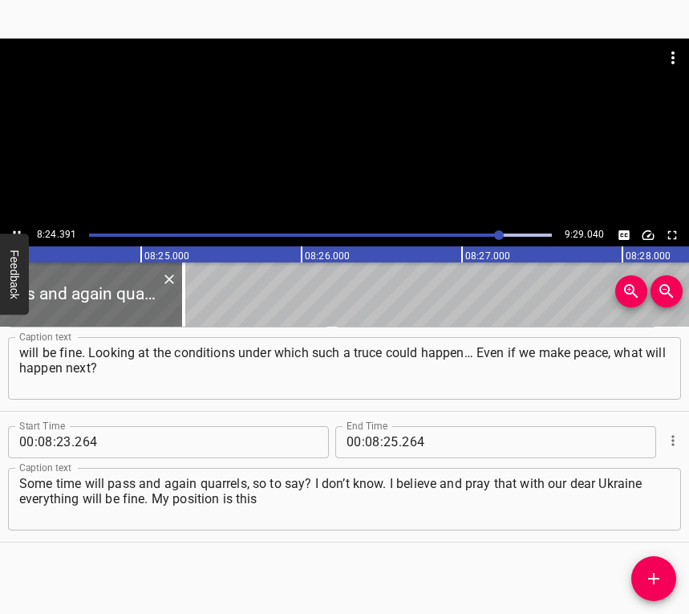
scroll to position [0, 80972]
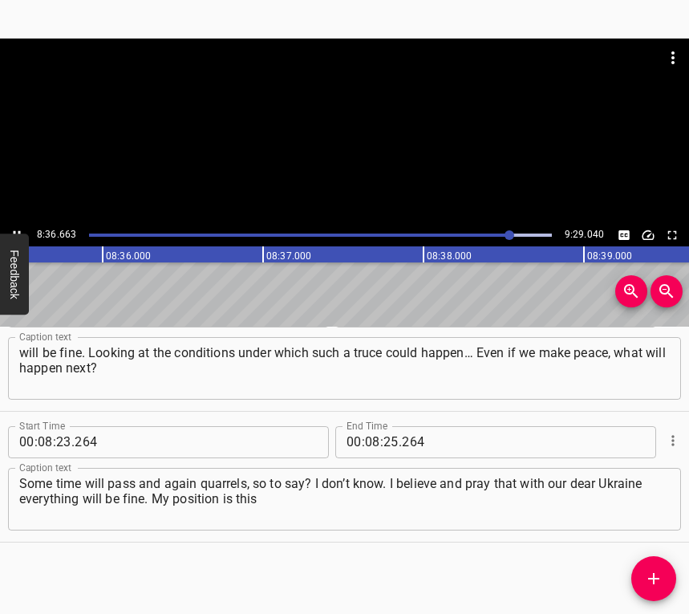
click at [9, 229] on button "Play/Pause" at bounding box center [16, 235] width 21 height 21
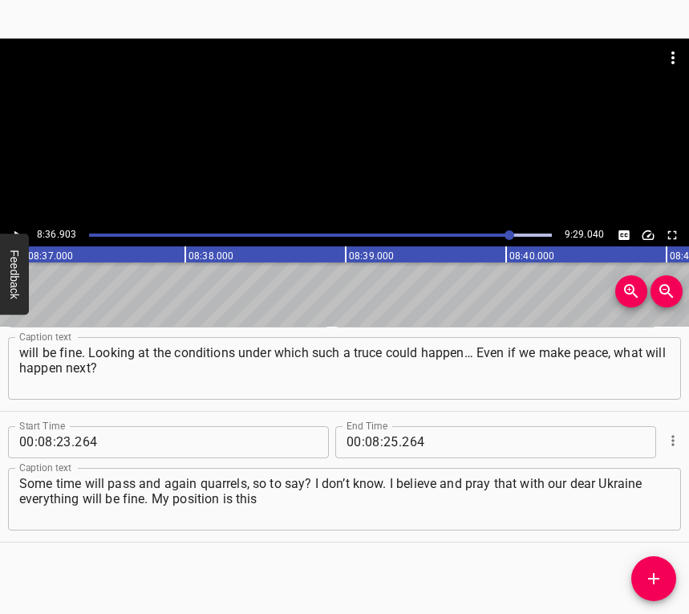
scroll to position [0, 82980]
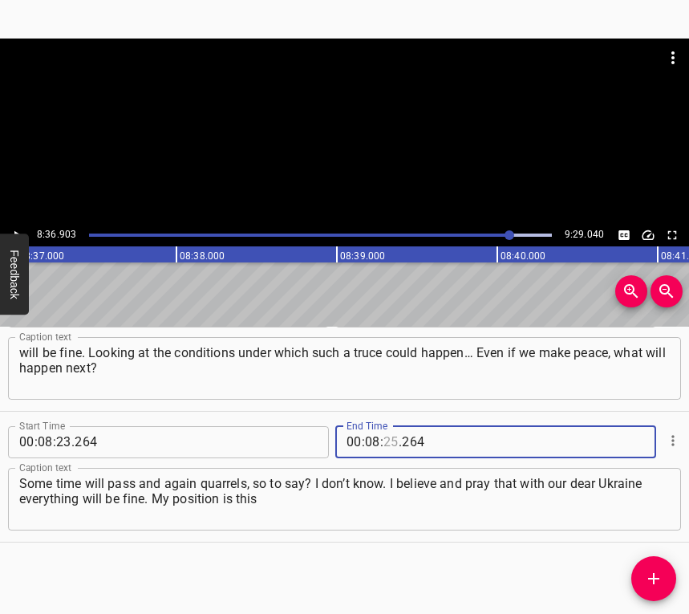
click at [385, 443] on input "number" at bounding box center [391, 442] width 15 height 32
type input "36"
type input "903"
click at [657, 567] on button "Add Cue" at bounding box center [654, 578] width 45 height 45
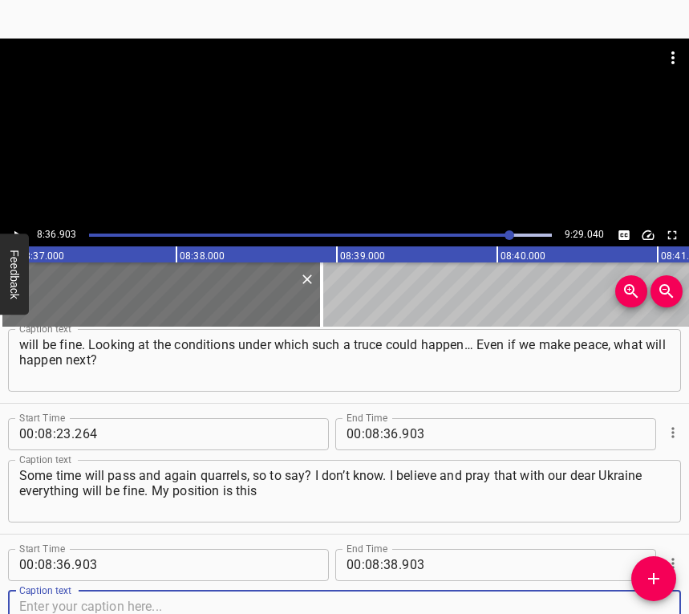
scroll to position [3974, 0]
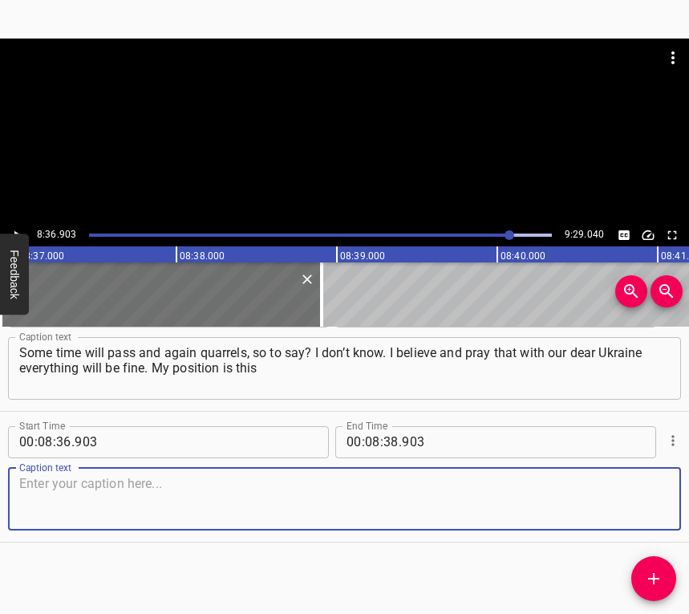
click at [656, 503] on div "Caption text" at bounding box center [344, 499] width 673 height 63
click at [75, 512] on textarea at bounding box center [344, 499] width 651 height 46
paste textarea "– I don’t trust anyone, I don’t communicate with anyone. I had a relative, she …"
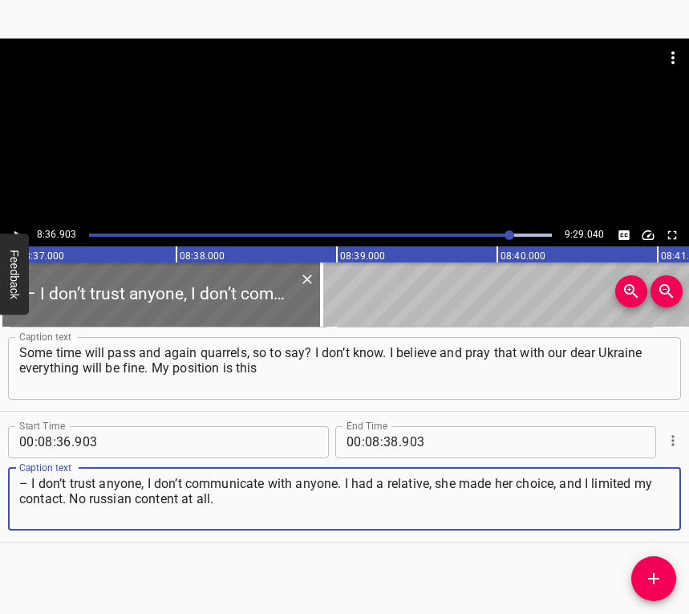
type textarea "– I don’t trust anyone, I don’t communicate with anyone. I had a relative, she …"
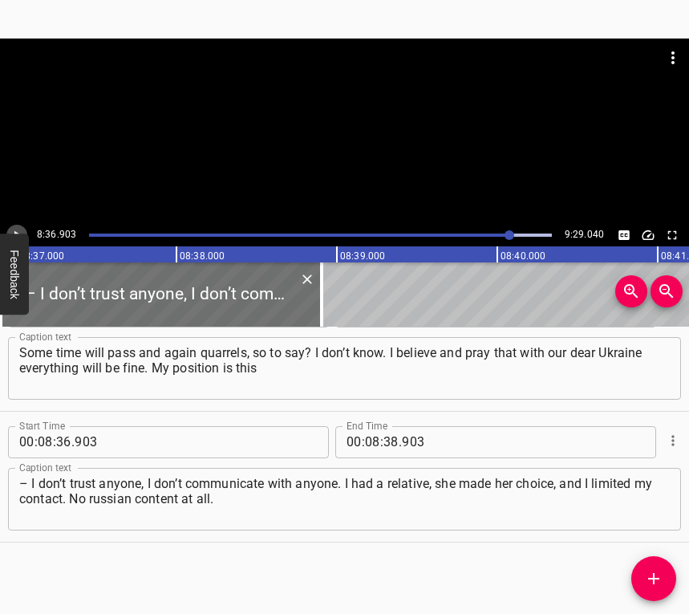
click at [16, 228] on icon "Play/Pause" at bounding box center [17, 235] width 14 height 14
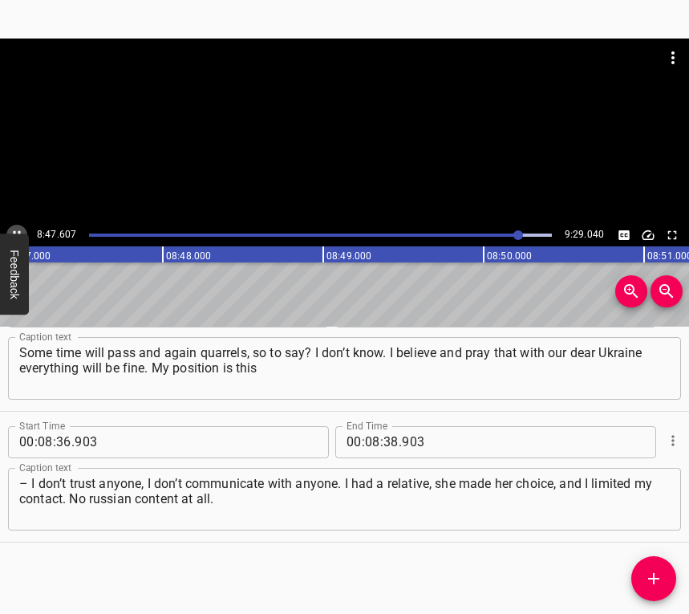
click at [15, 226] on button "Play/Pause" at bounding box center [16, 235] width 21 height 21
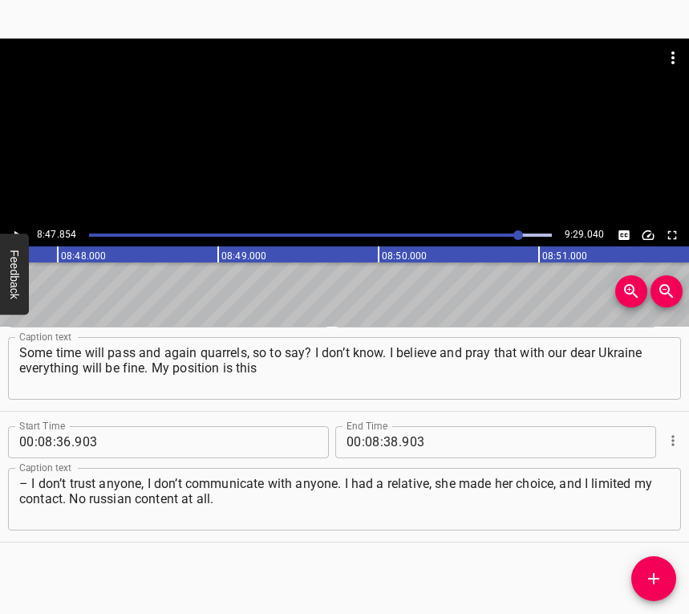
scroll to position [0, 84738]
click at [14, 230] on icon "Play/Pause" at bounding box center [17, 235] width 14 height 14
click at [14, 226] on button "Play/Pause" at bounding box center [16, 235] width 21 height 21
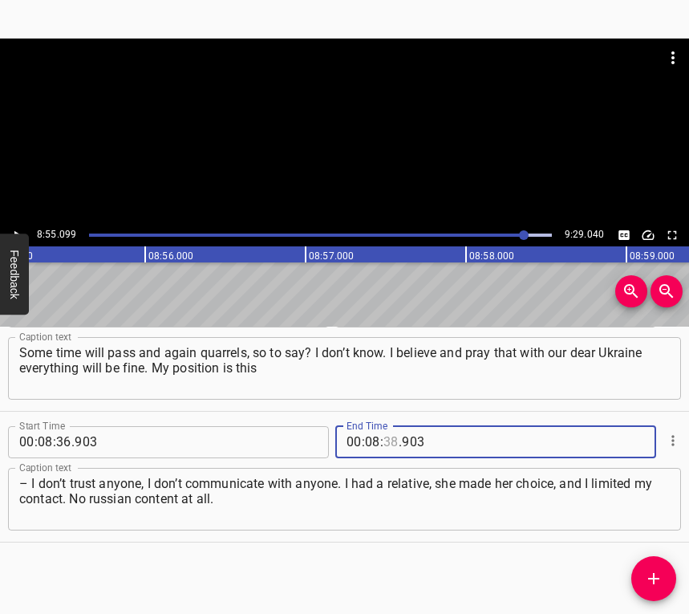
click at [389, 445] on input "number" at bounding box center [391, 442] width 15 height 32
type input "55"
type input "099"
click at [651, 567] on icon "Add Cue" at bounding box center [654, 578] width 11 height 11
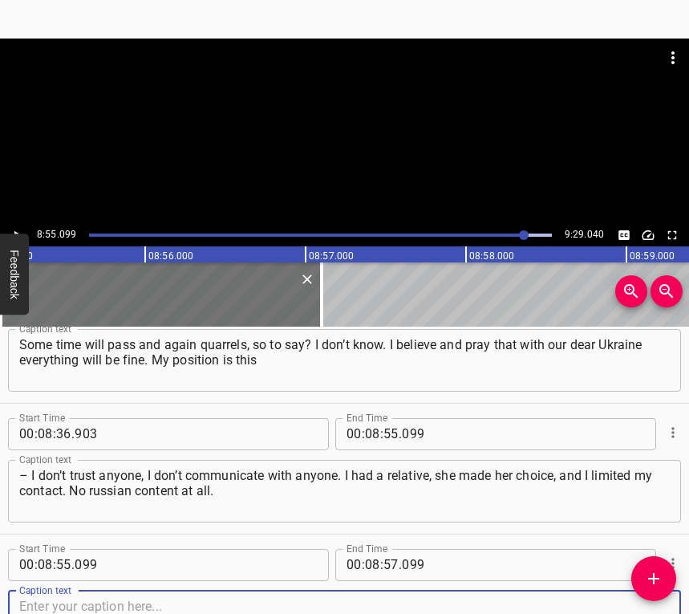
scroll to position [4105, 0]
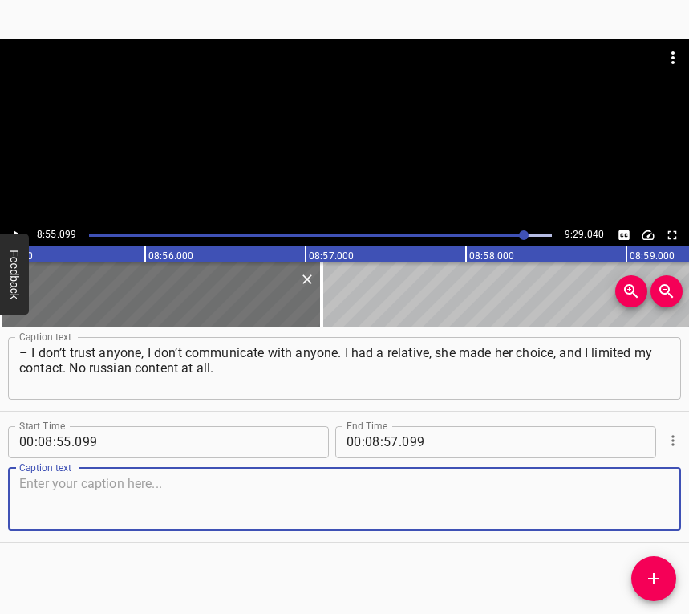
click at [646, 504] on textarea at bounding box center [344, 499] width 651 height 46
click at [209, 486] on textarea at bounding box center [344, 499] width 651 height 46
paste textarea "Some may even say: there only the government is bad, but the people are good. I…"
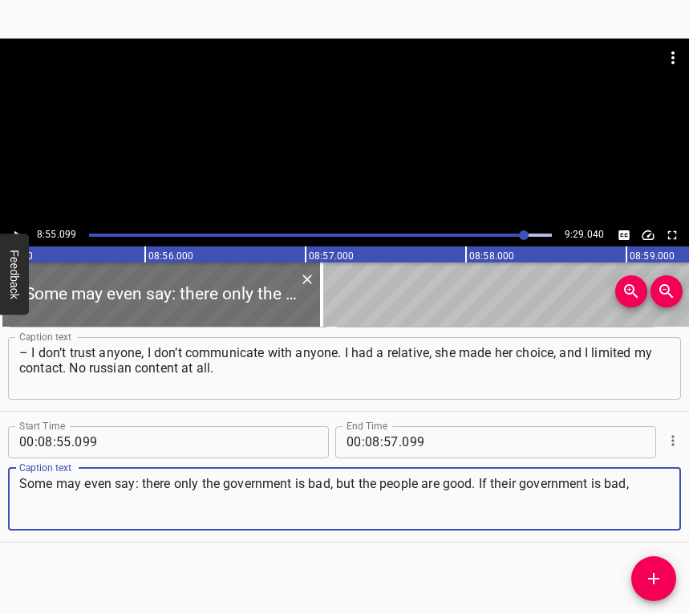
type textarea "Some may even say: there only the government is bad, but the people are good. I…"
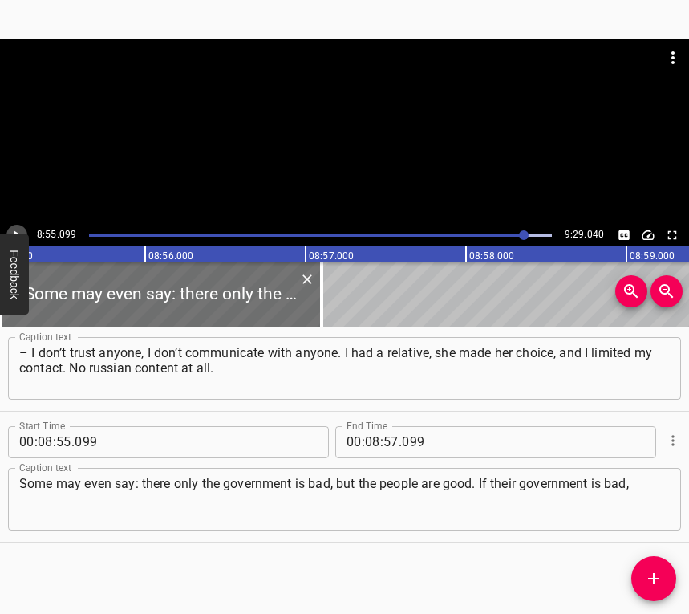
click at [19, 228] on icon "Play/Pause" at bounding box center [17, 235] width 14 height 14
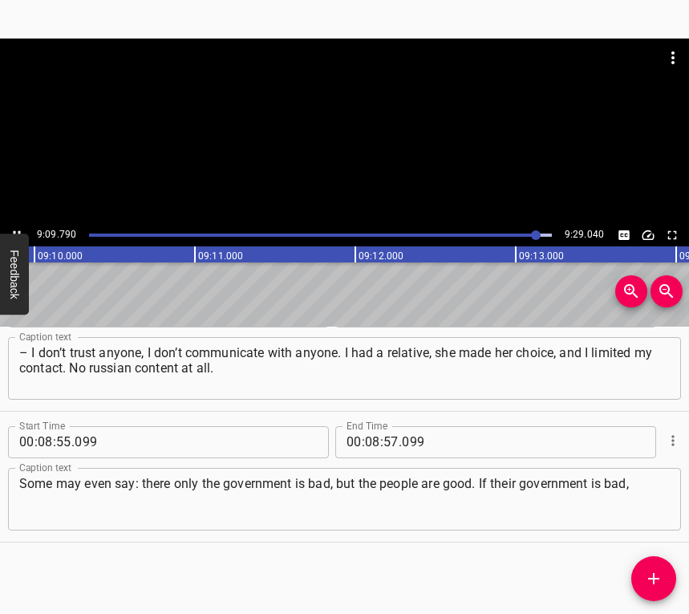
click at [18, 228] on icon "Play/Pause" at bounding box center [17, 235] width 14 height 14
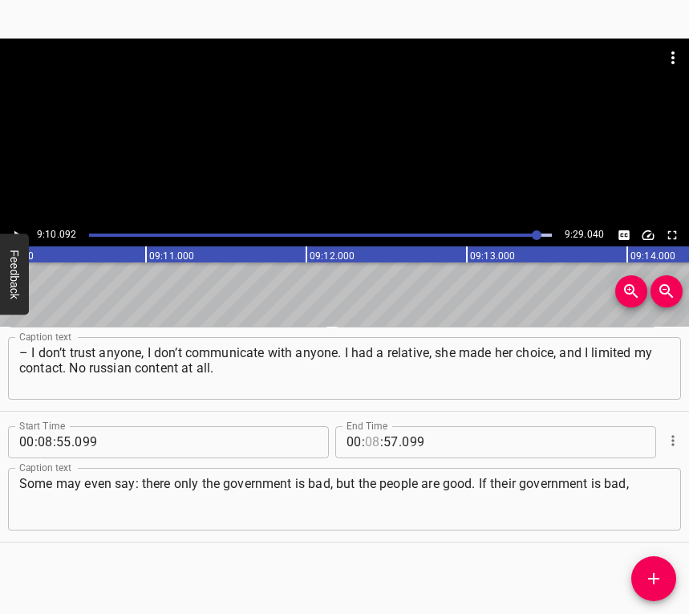
click at [369, 438] on input "number" at bounding box center [372, 442] width 15 height 32
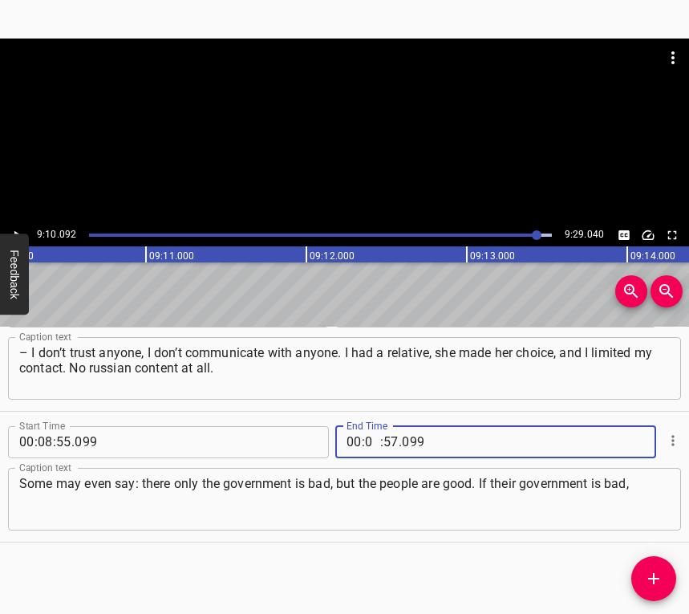
type input "09"
type input "10"
type input "092"
click at [660, 567] on icon "Add Cue" at bounding box center [654, 578] width 19 height 19
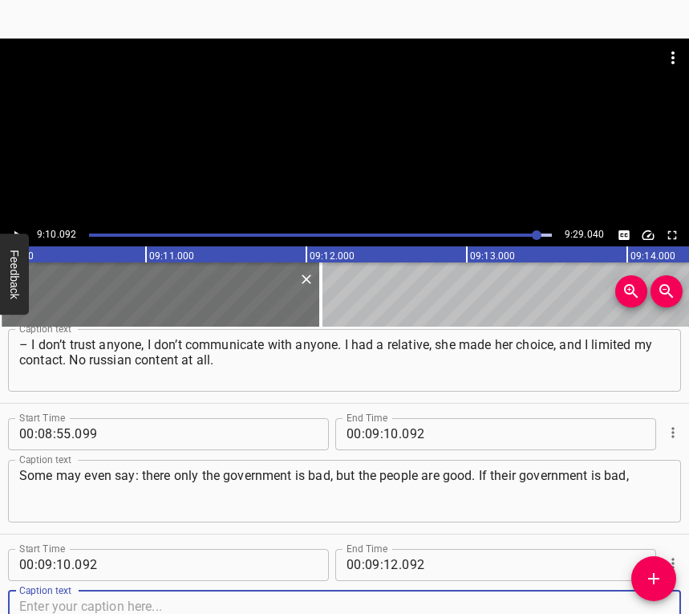
scroll to position [4236, 0]
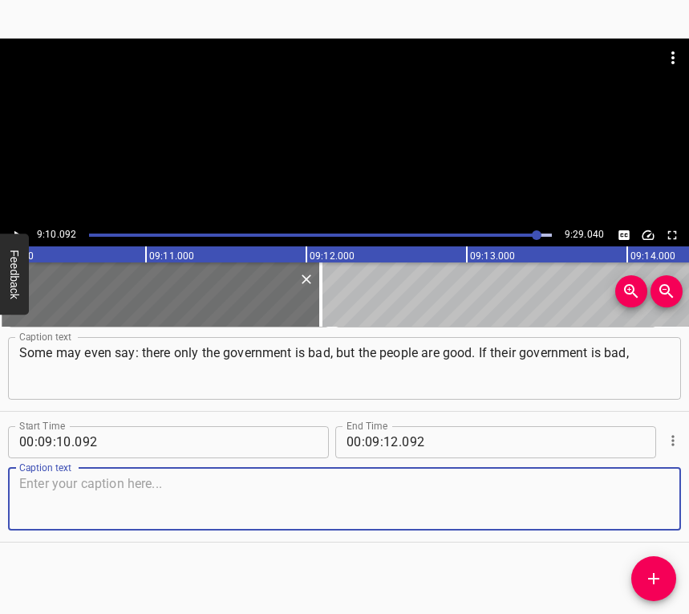
click at [646, 500] on textarea at bounding box center [344, 499] width 651 height 46
click at [148, 482] on textarea at bounding box center [344, 499] width 651 height 46
paste textarea "and the people are good, they believe in that government, those people blindly …"
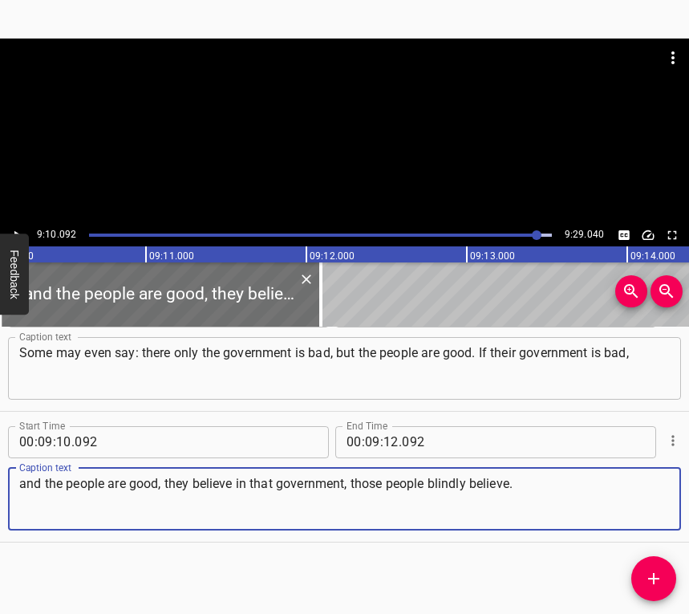
type textarea "and the people are good, they believe in that government, those people blindly …"
click at [387, 439] on input "number" at bounding box center [391, 442] width 15 height 32
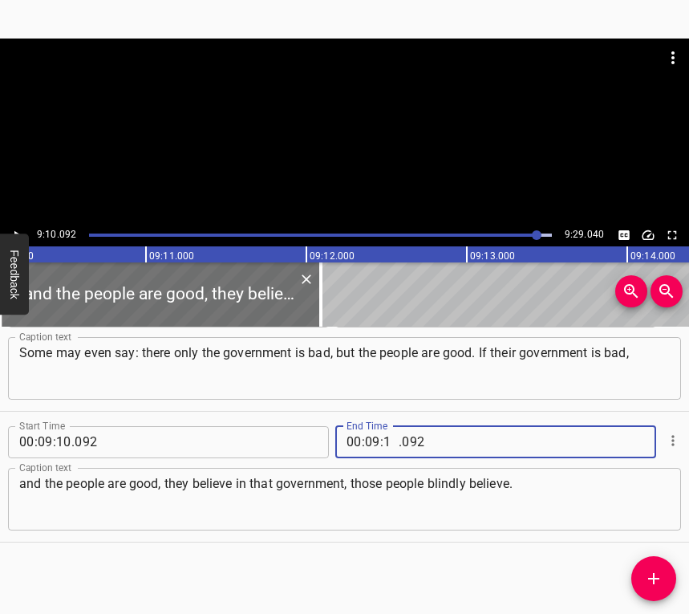
type input "19"
type input "040"
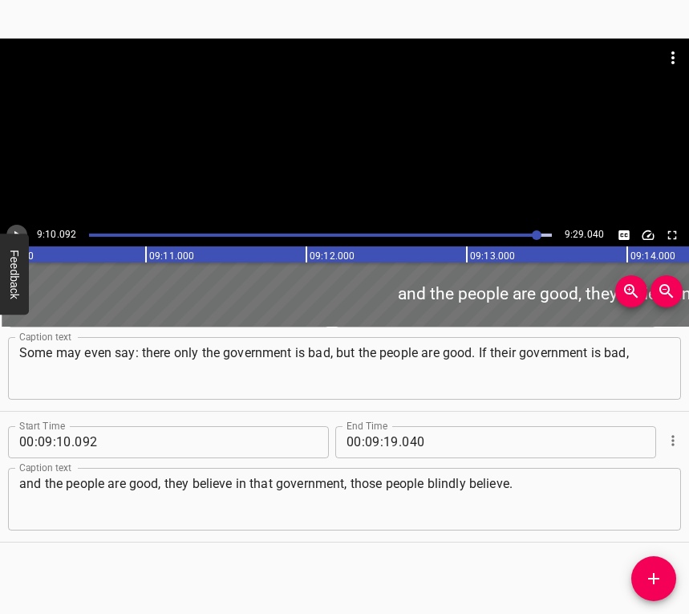
click at [18, 228] on icon "Play/Pause" at bounding box center [17, 235] width 14 height 14
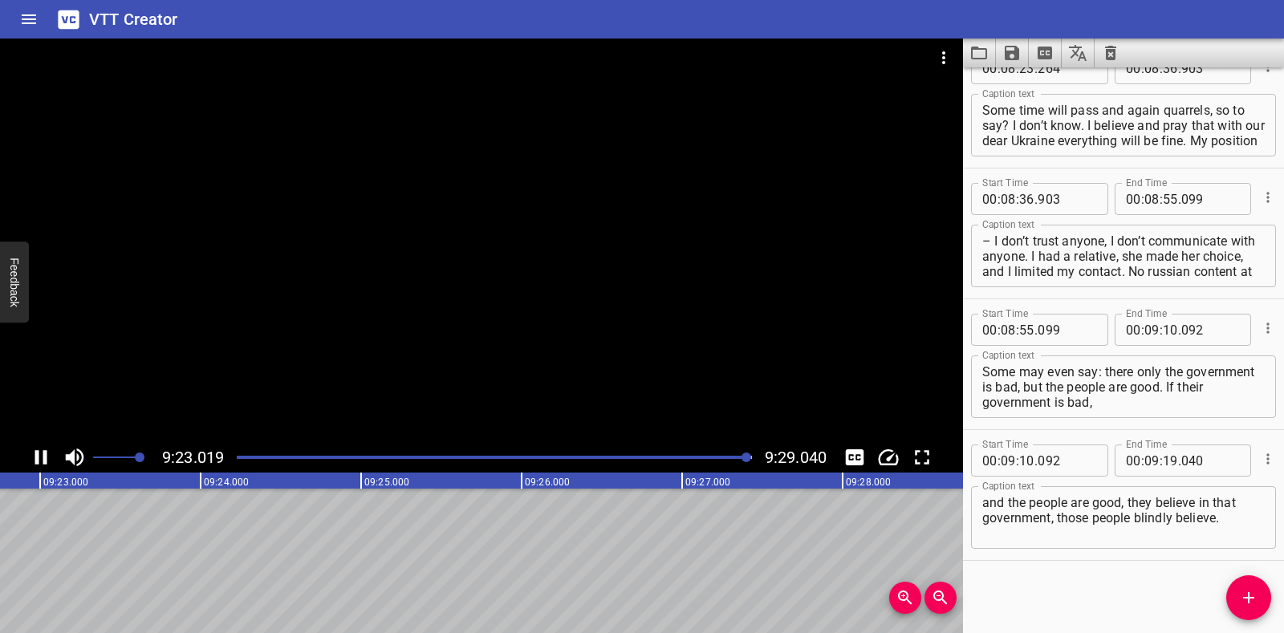
scroll to position [0, 90375]
click at [689, 51] on icon "Save captions to file" at bounding box center [1012, 53] width 14 height 14
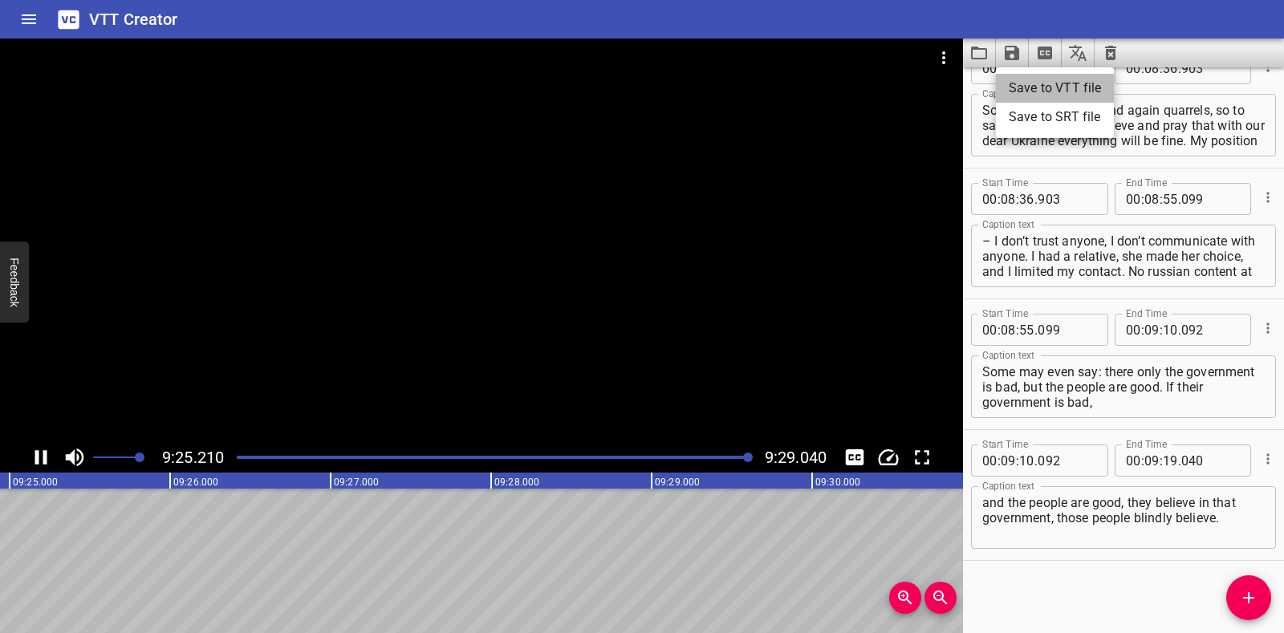
click at [689, 92] on li "Save to VTT file" at bounding box center [1055, 88] width 118 height 29
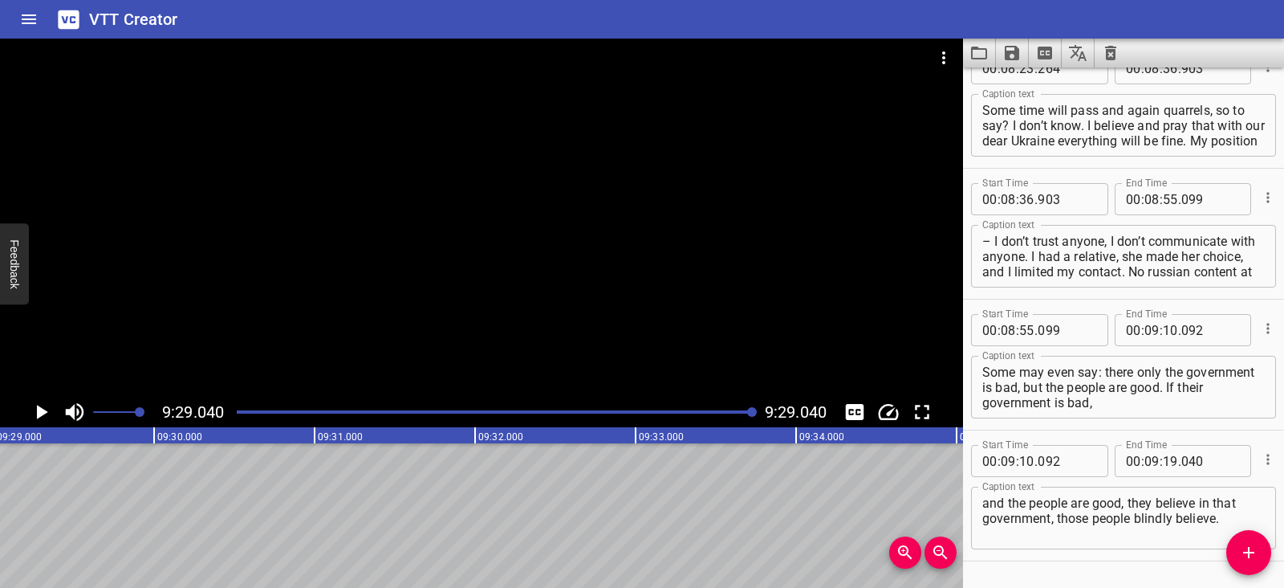
scroll to position [4004, 0]
